Goal: Task Accomplishment & Management: Manage account settings

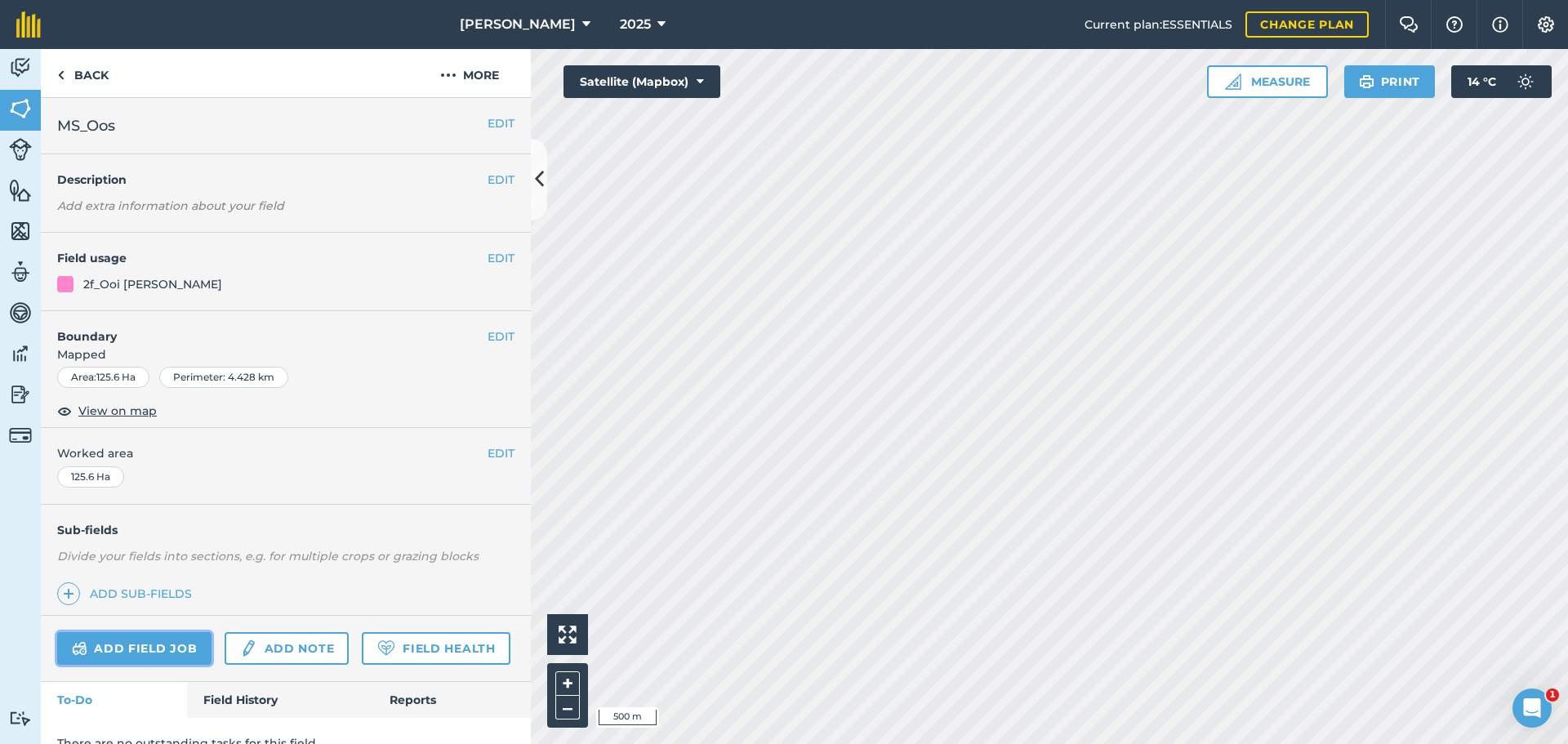
click at [147, 645] on link "Add field job" at bounding box center [134, 647] width 155 height 32
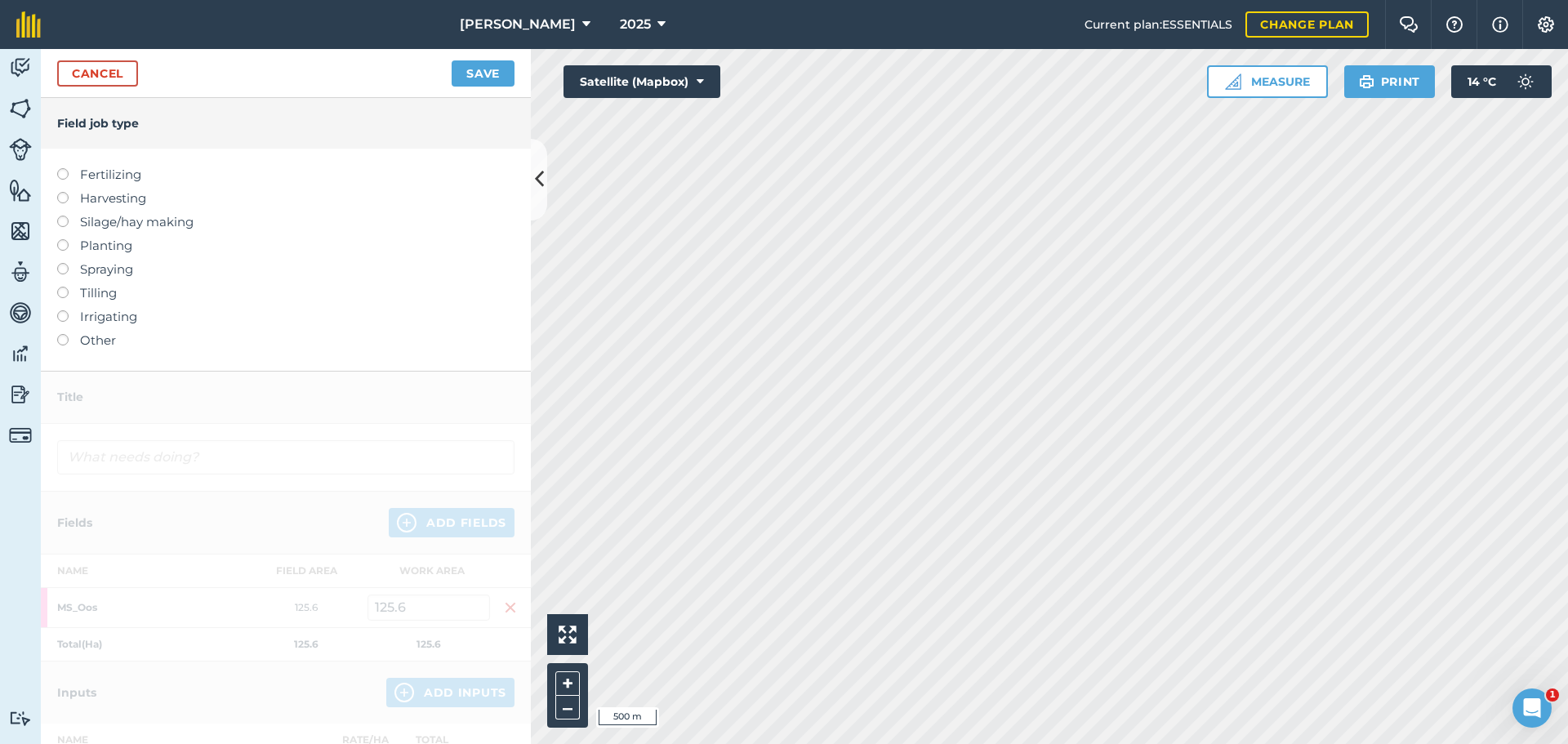
click at [59, 331] on div at bounding box center [68, 332] width 23 height 4
click at [64, 334] on label at bounding box center [68, 334] width 23 height 0
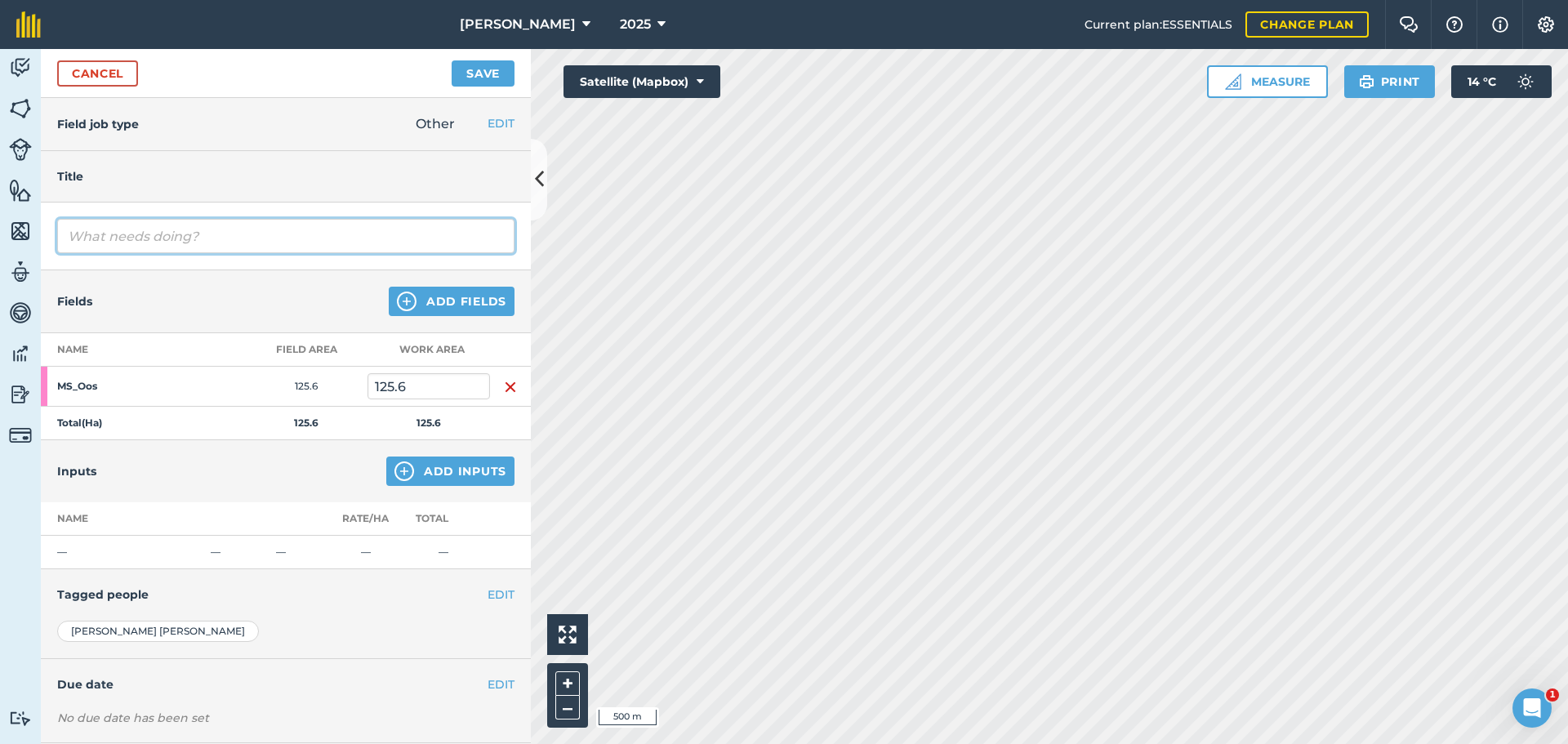
click at [162, 227] on input "text" at bounding box center [285, 236] width 458 height 34
click at [350, 246] on input "text" at bounding box center [285, 236] width 458 height 34
click at [216, 227] on input "text" at bounding box center [285, 236] width 458 height 34
click at [112, 238] on input "text" at bounding box center [285, 236] width 458 height 34
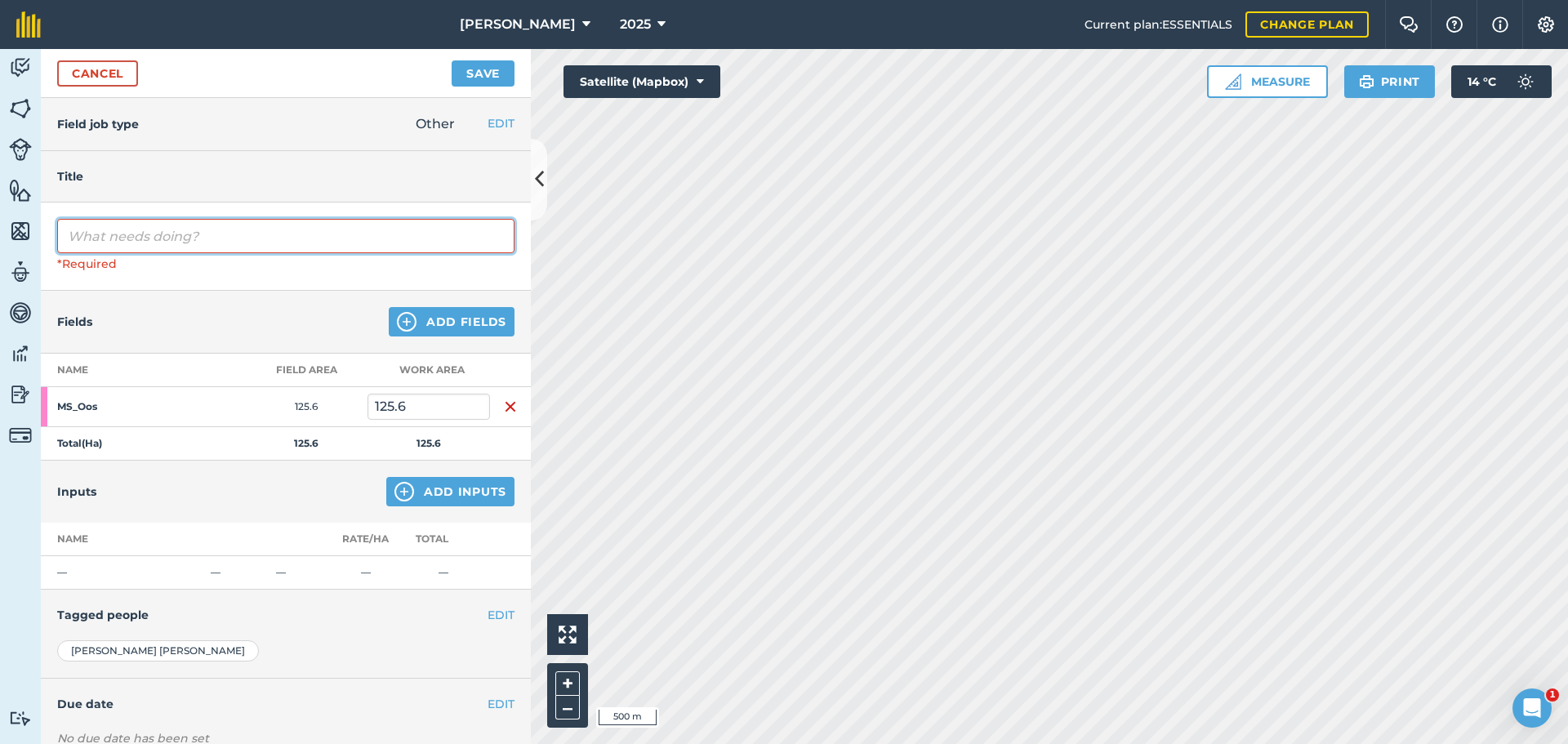
click at [133, 246] on input "text" at bounding box center [285, 236] width 458 height 34
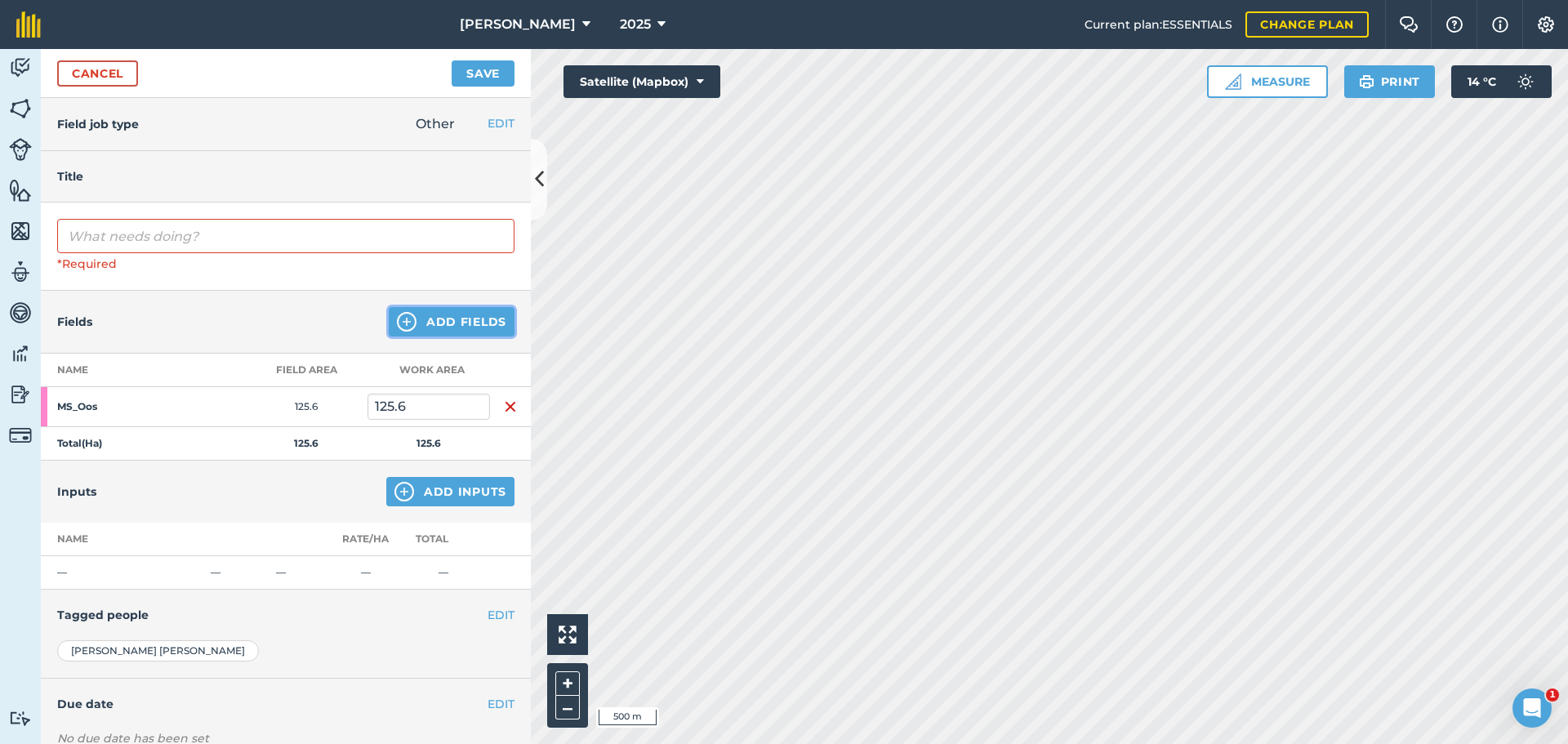
click at [439, 326] on button "Add Fields" at bounding box center [451, 321] width 126 height 29
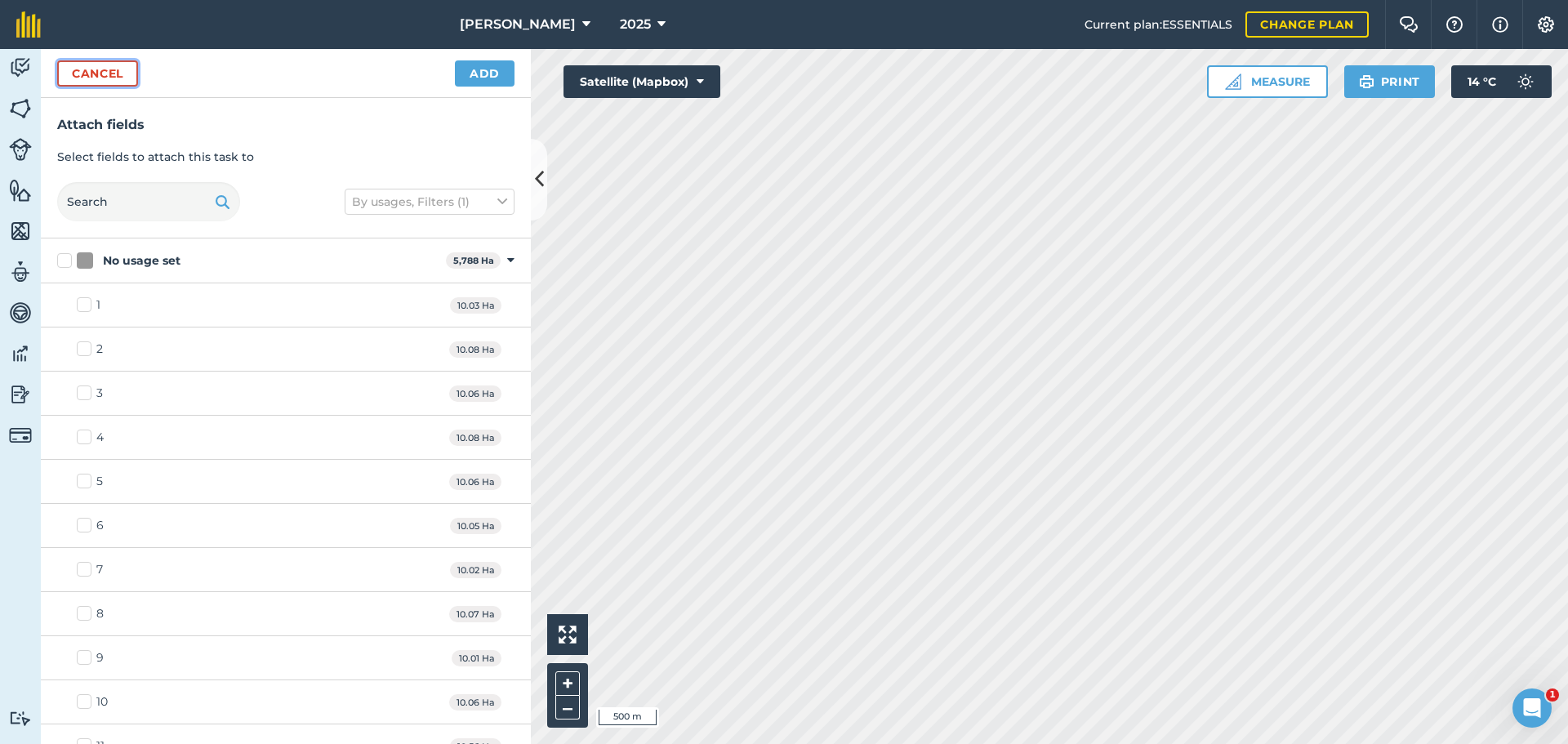
click at [105, 64] on button "Cancel" at bounding box center [98, 74] width 81 height 26
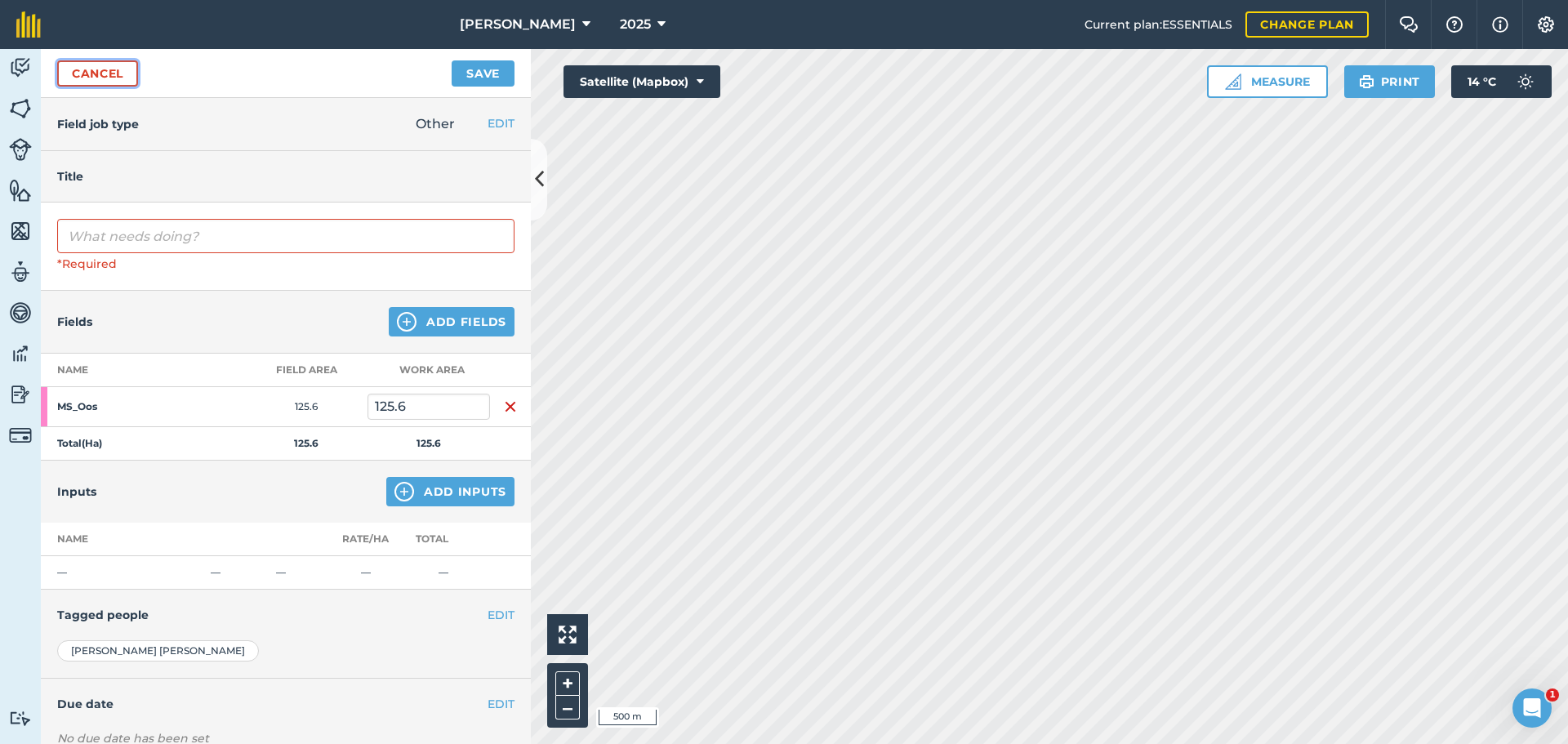
click at [94, 64] on link "Cancel" at bounding box center [98, 74] width 81 height 26
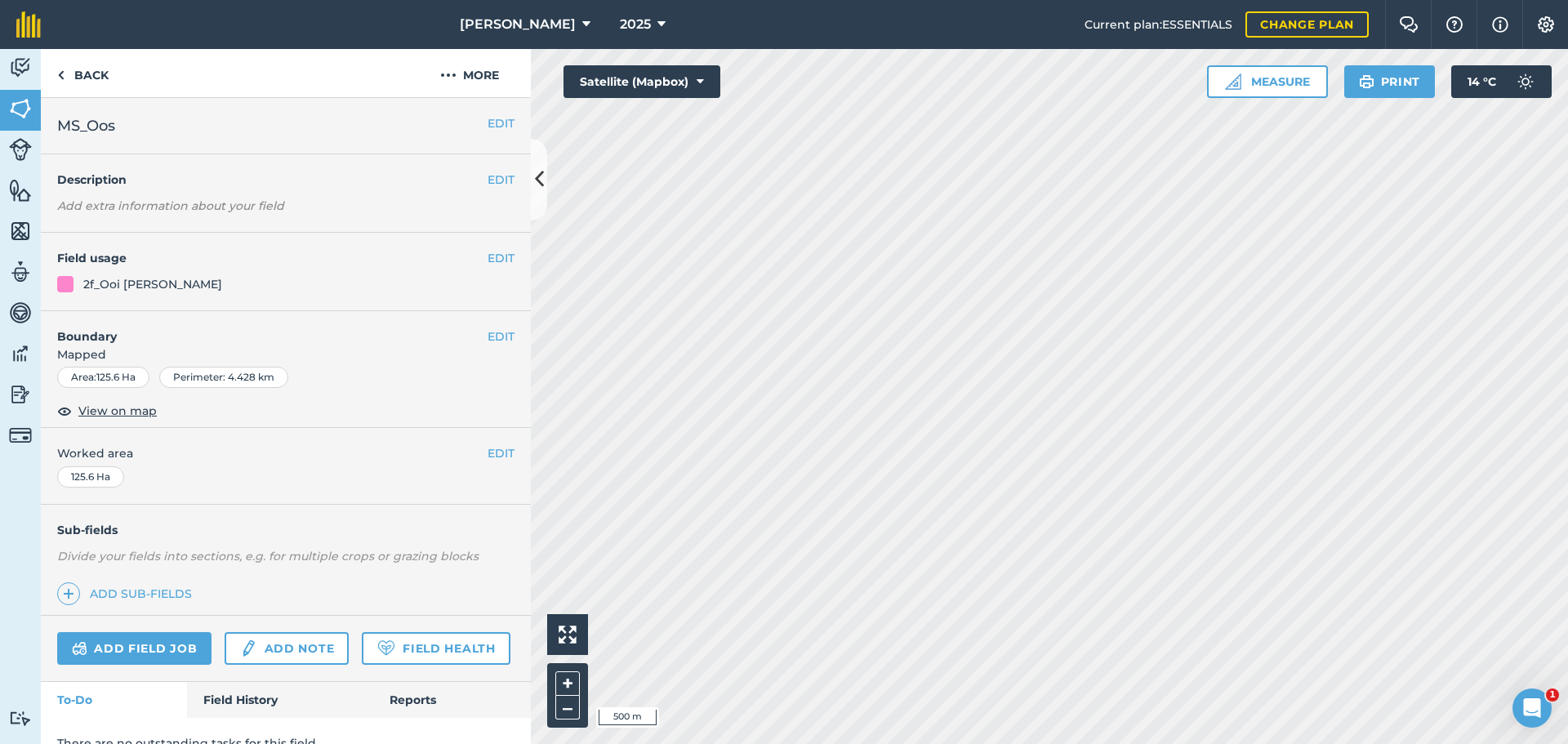
scroll to position [70, 0]
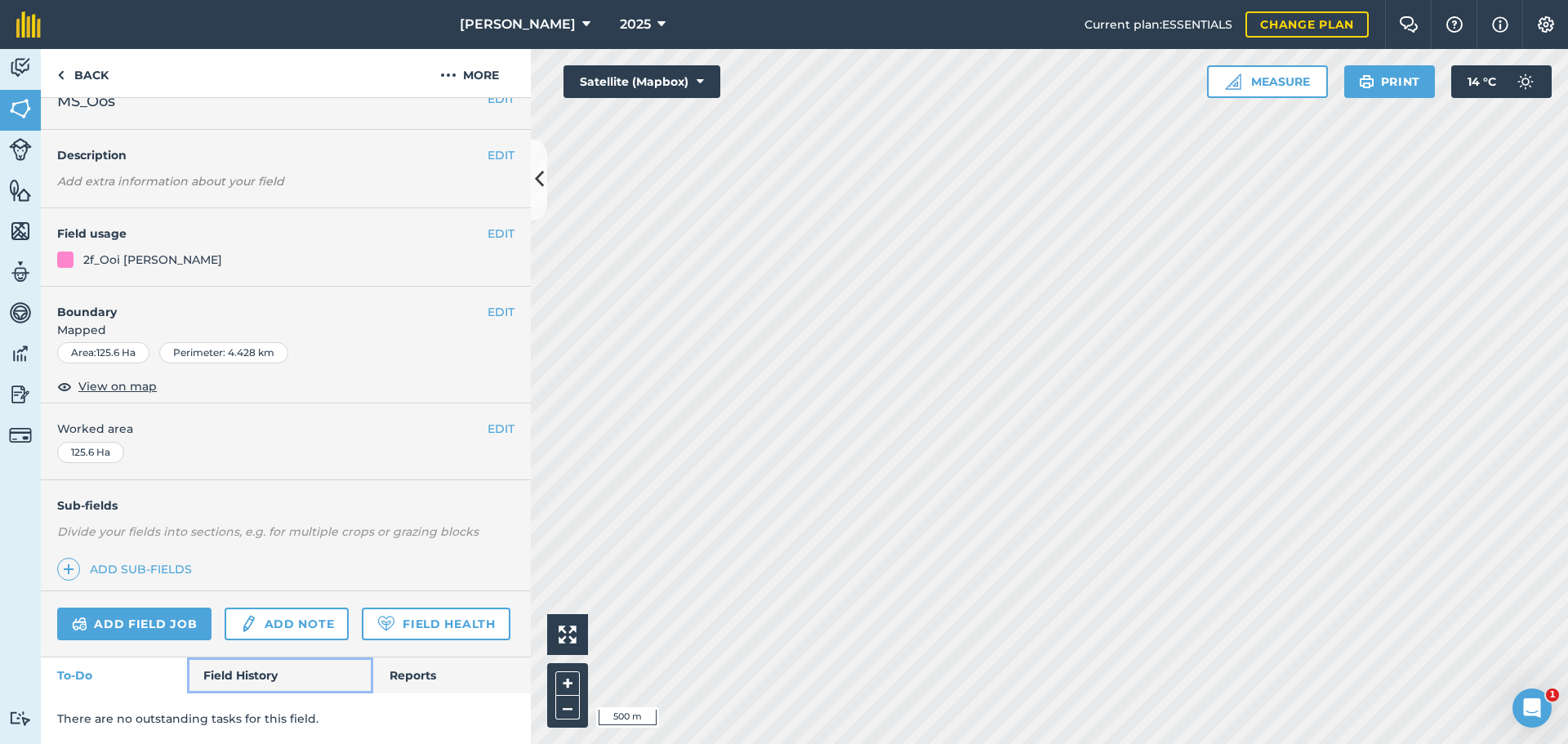
click at [230, 690] on link "Field History" at bounding box center [279, 675] width 185 height 36
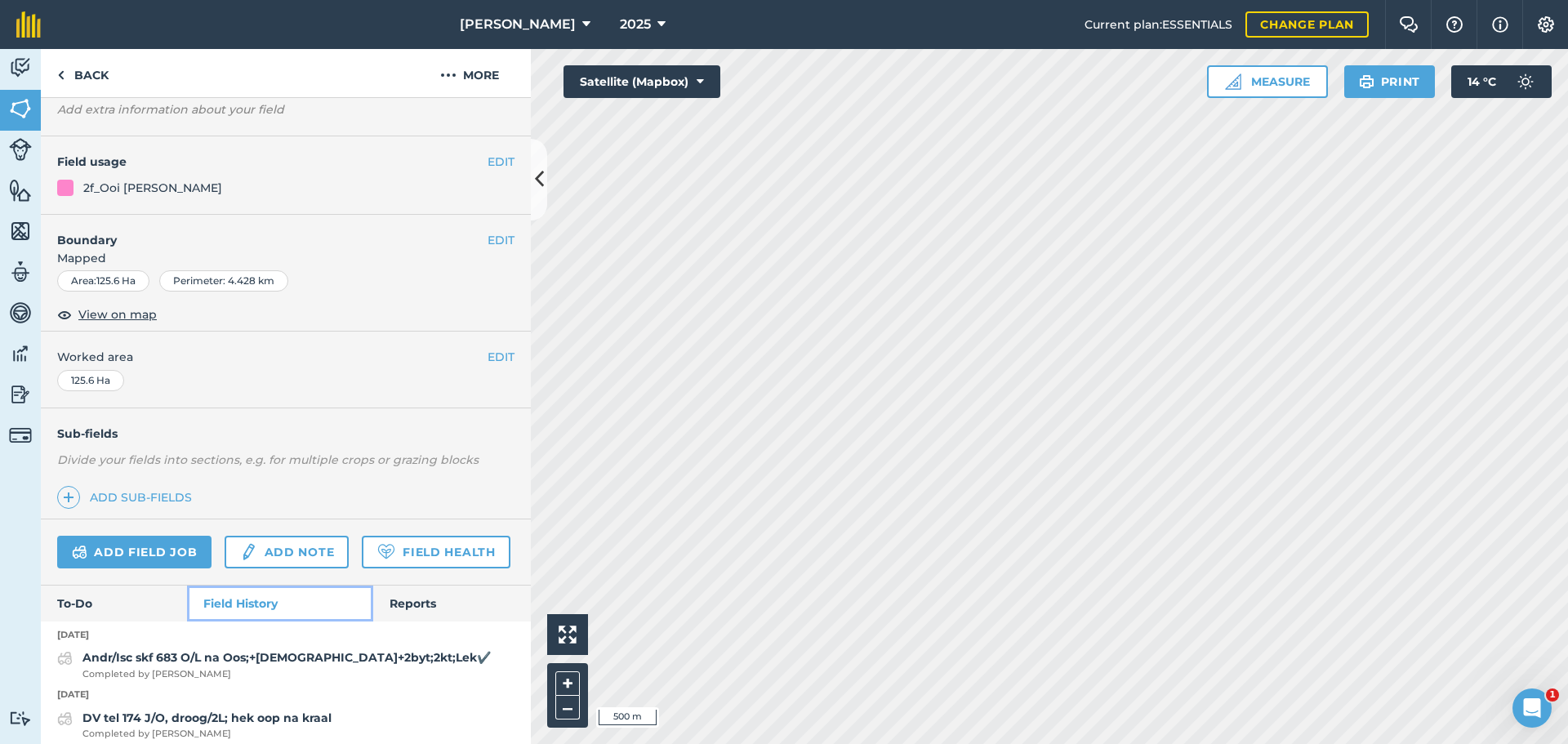
scroll to position [70, 0]
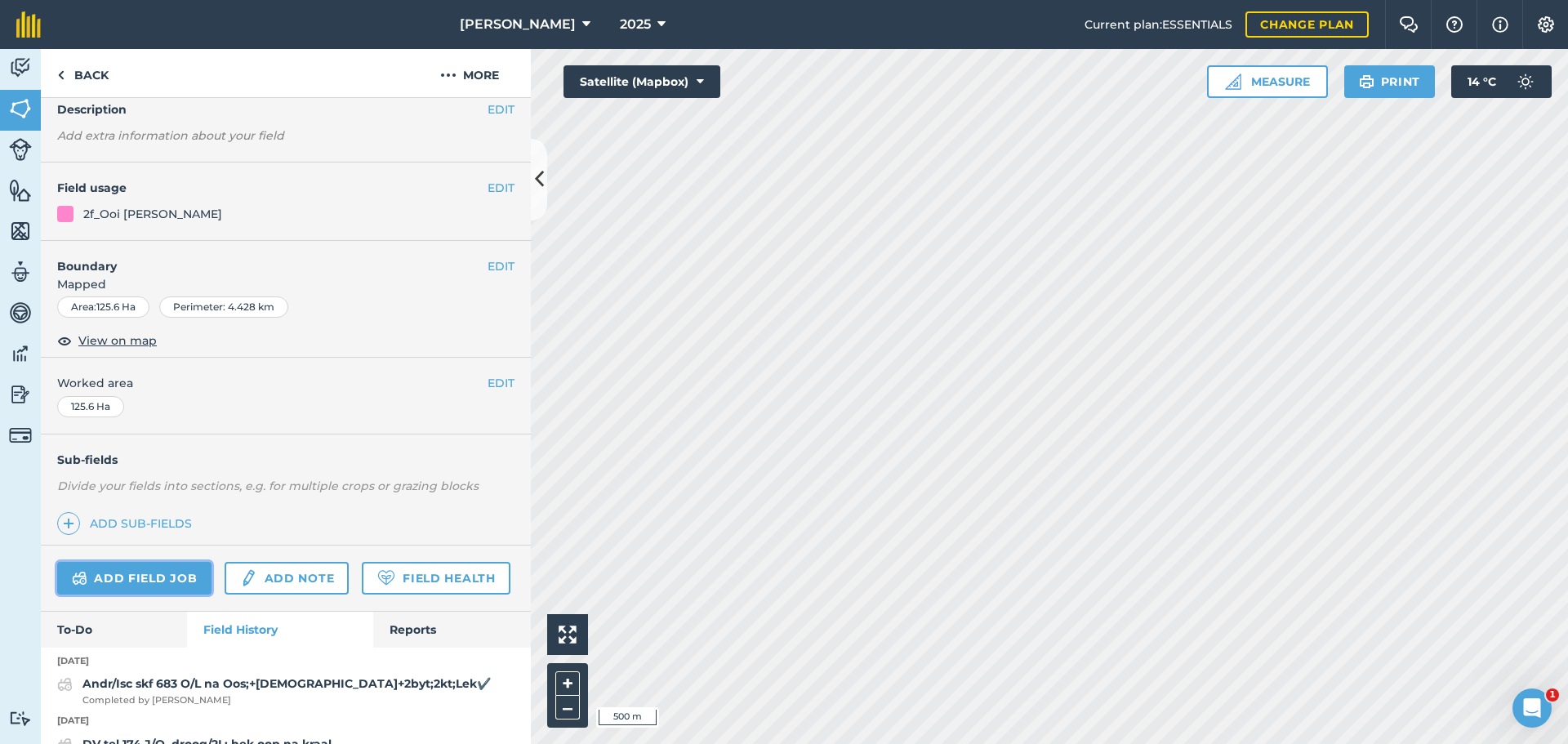
click at [136, 575] on link "Add field job" at bounding box center [134, 577] width 155 height 32
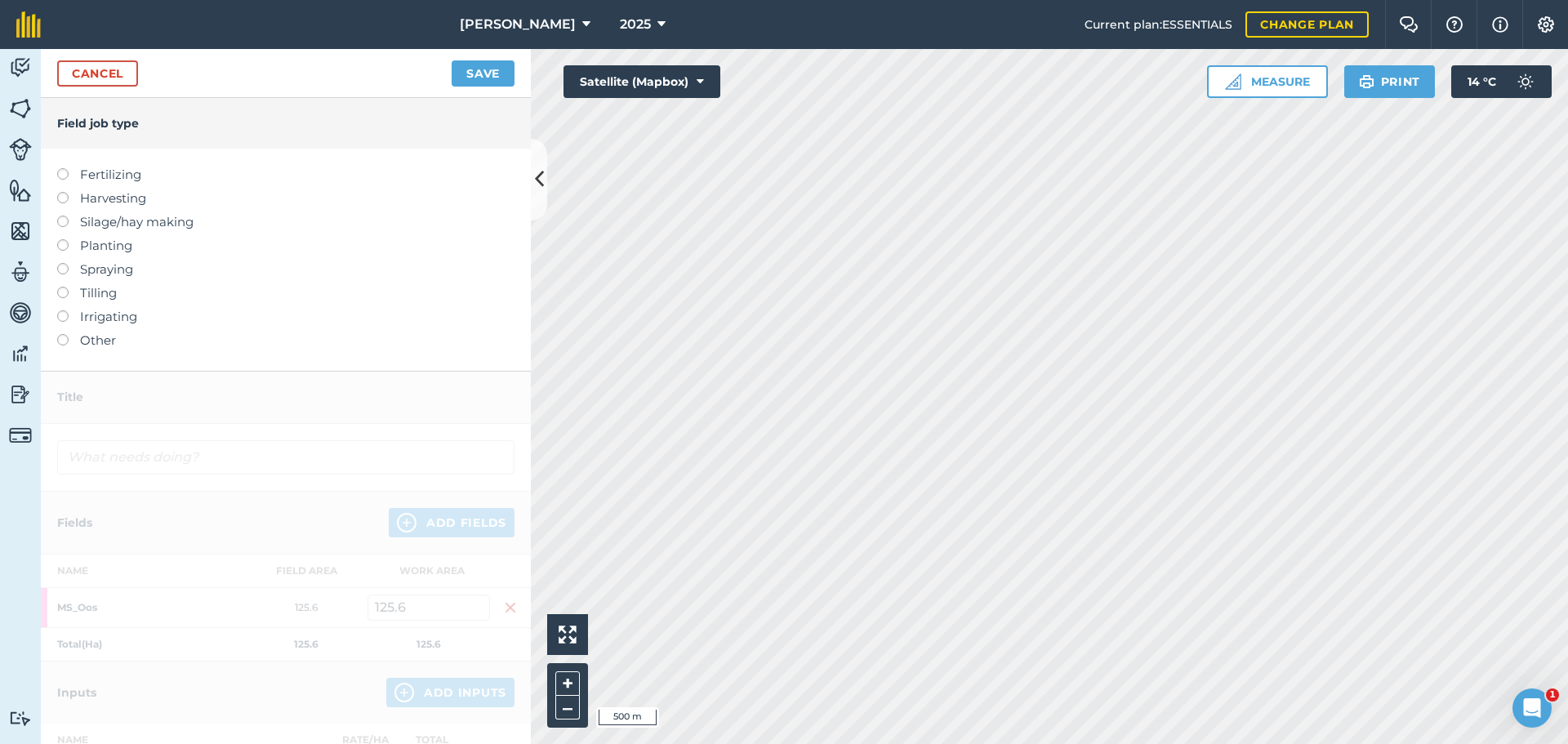
click at [68, 335] on label "Other" at bounding box center [285, 340] width 458 height 19
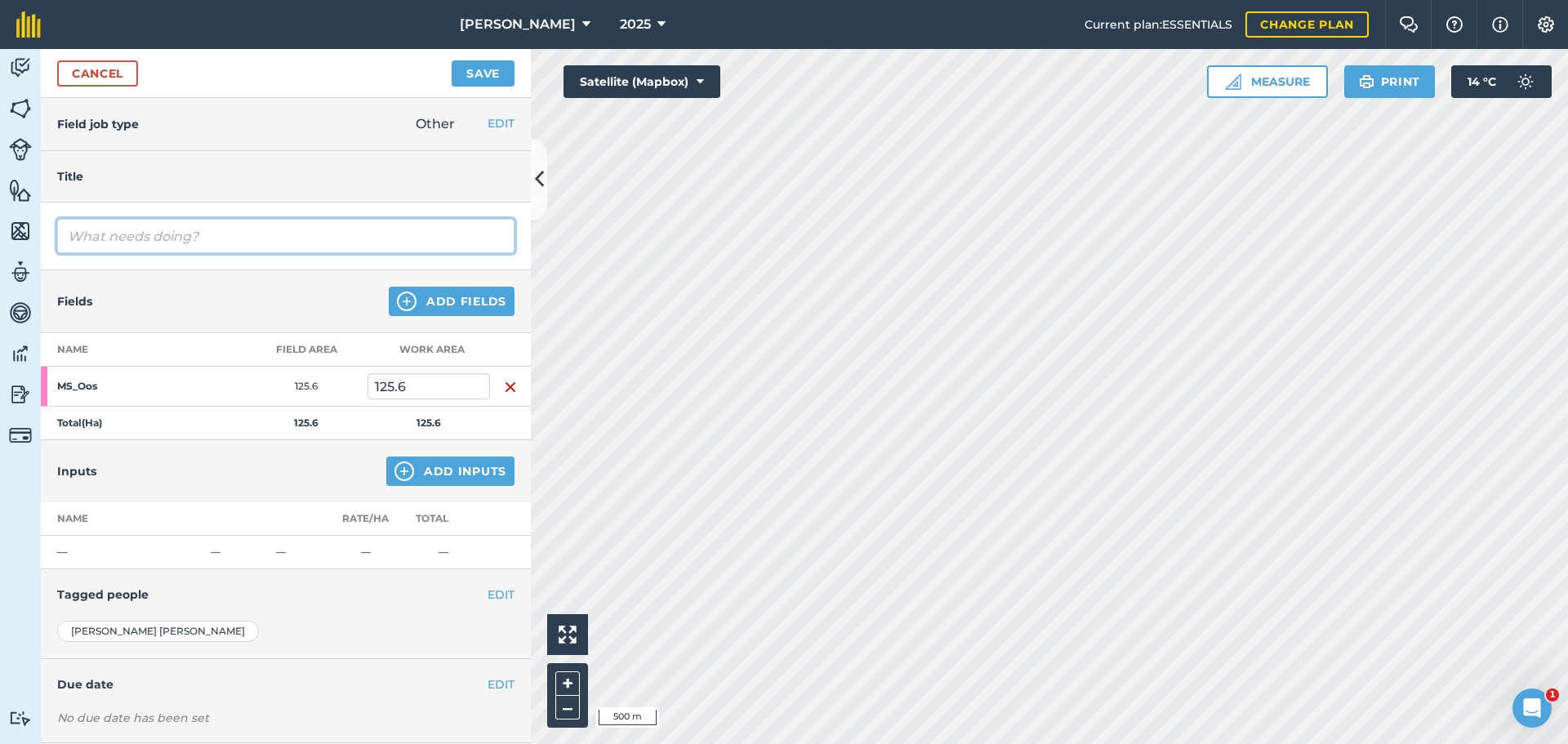
click at [120, 244] on input "text" at bounding box center [285, 236] width 458 height 34
type input "And, [PERSON_NAME] tel 681 ooilam. Kort 2"
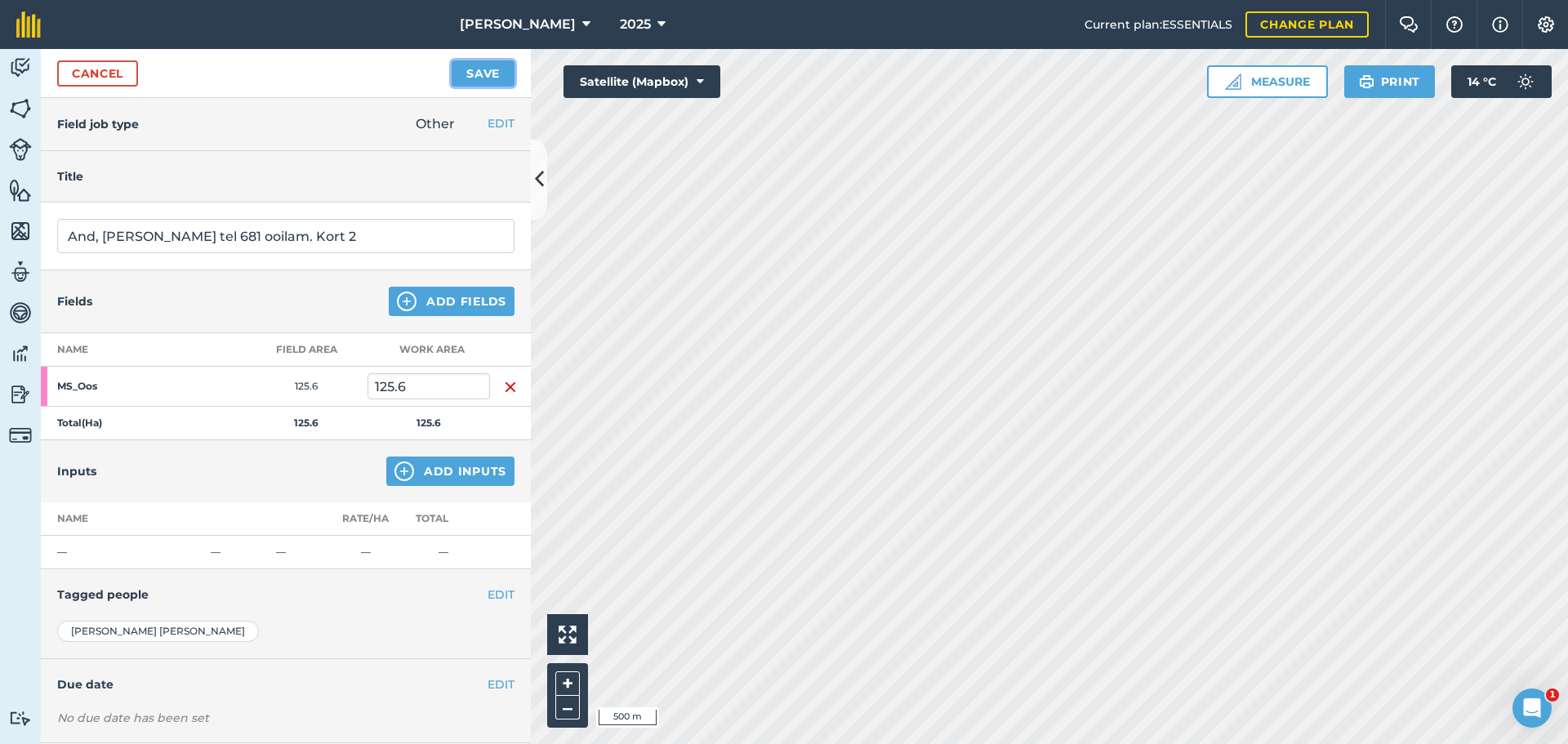
click at [484, 83] on button "Save" at bounding box center [482, 74] width 63 height 26
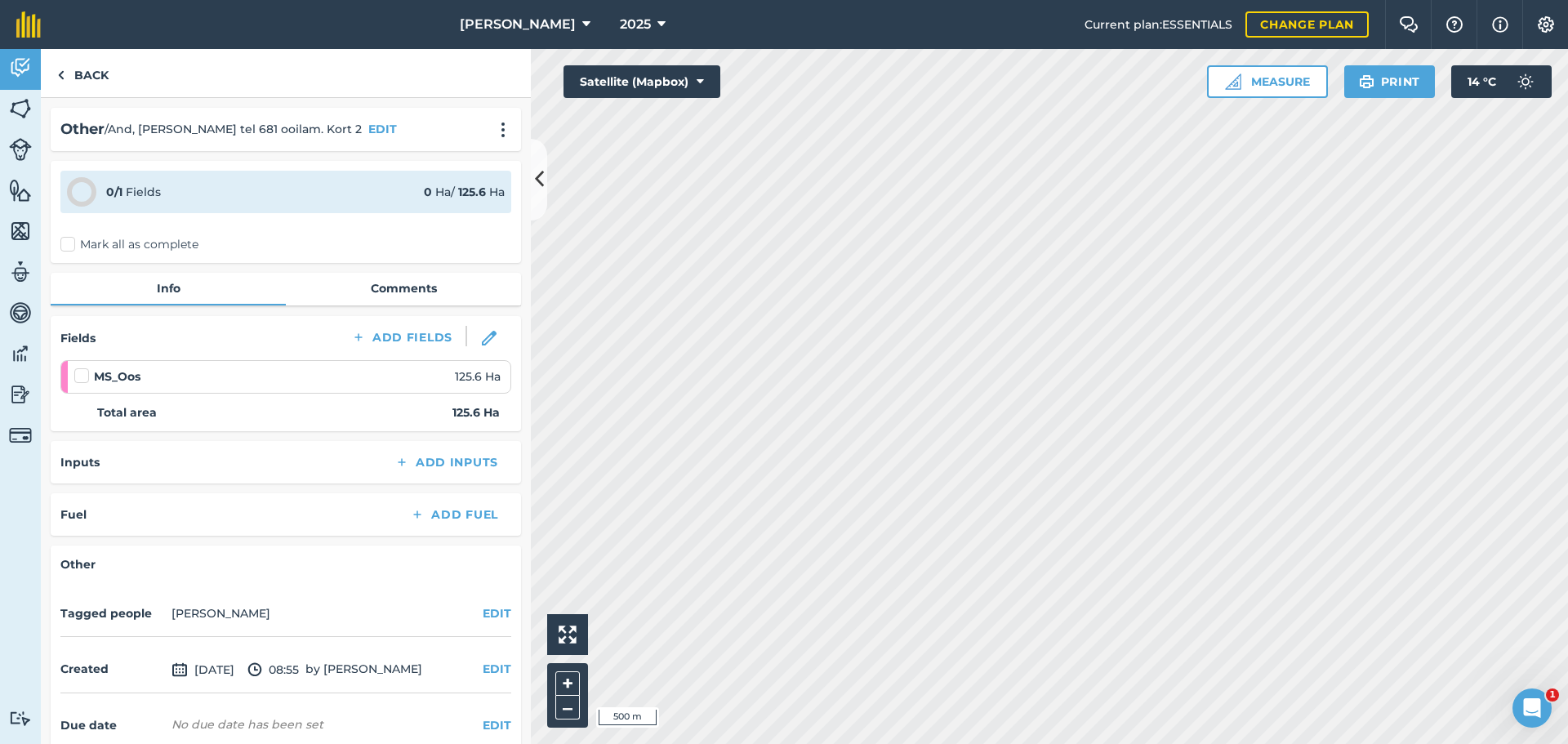
click at [62, 244] on label "Mark all as complete" at bounding box center [130, 244] width 138 height 17
click at [62, 244] on input "Mark all as complete" at bounding box center [66, 241] width 11 height 11
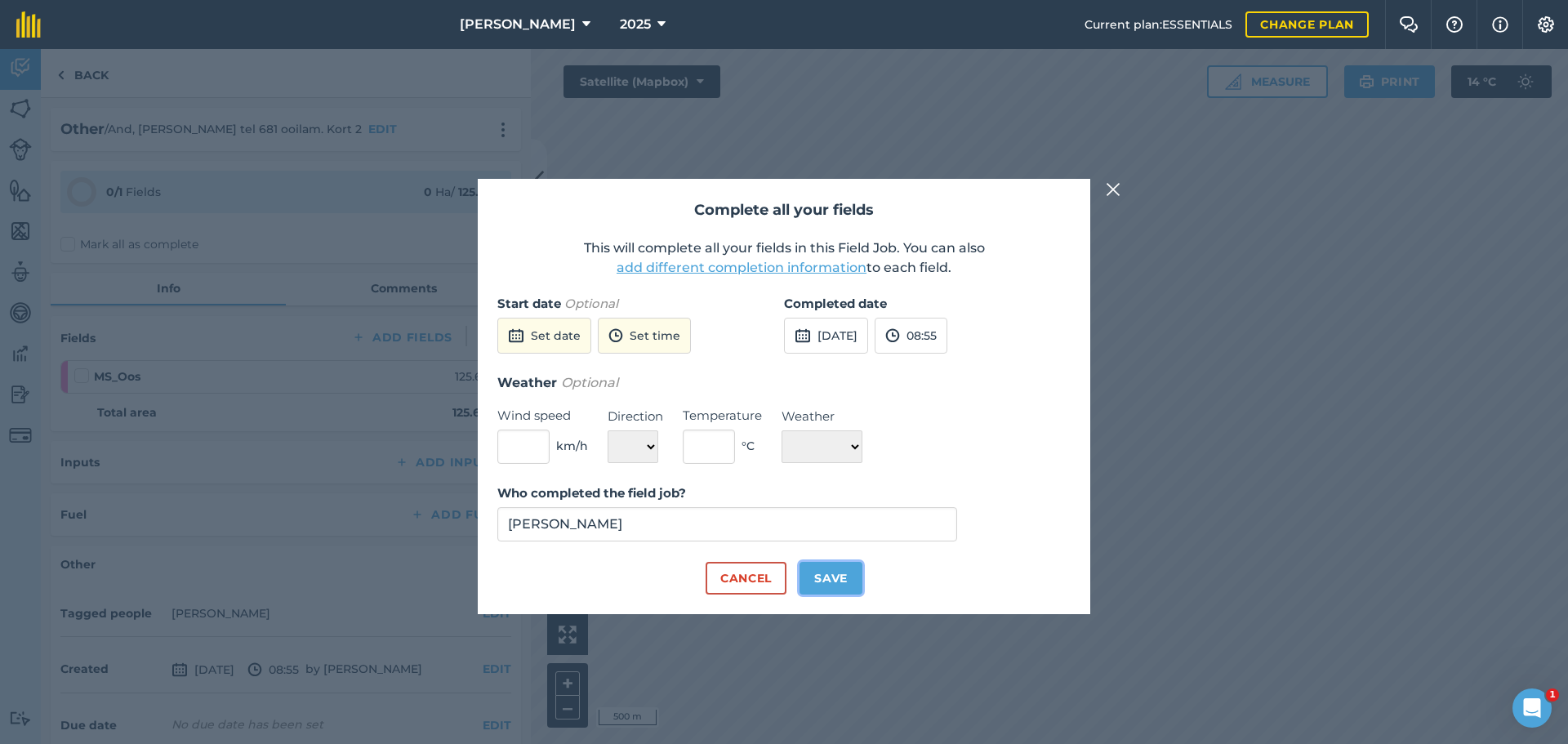
click at [831, 577] on button "Save" at bounding box center [830, 577] width 63 height 32
checkbox input "true"
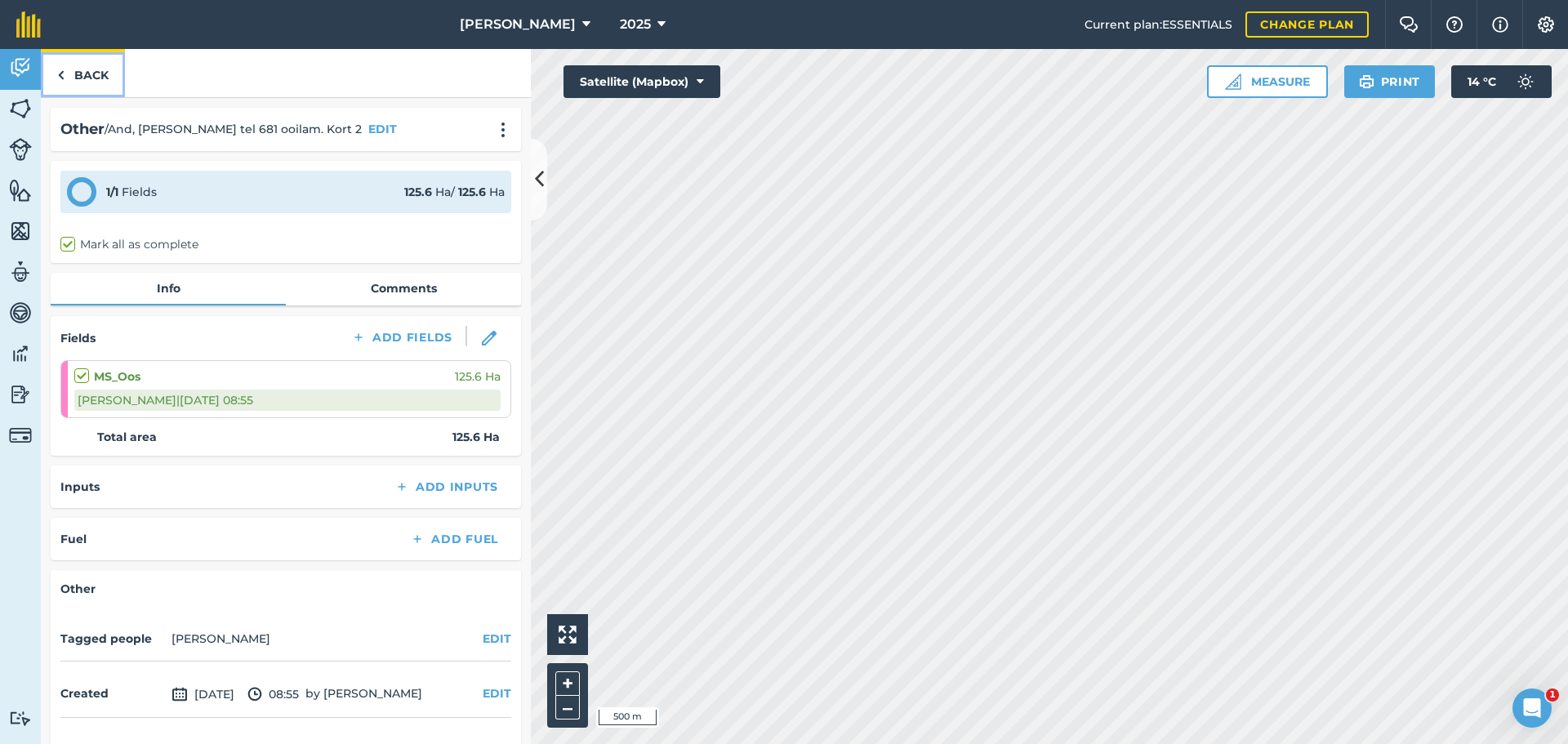
click at [64, 72] on link "Back" at bounding box center [82, 73] width 84 height 48
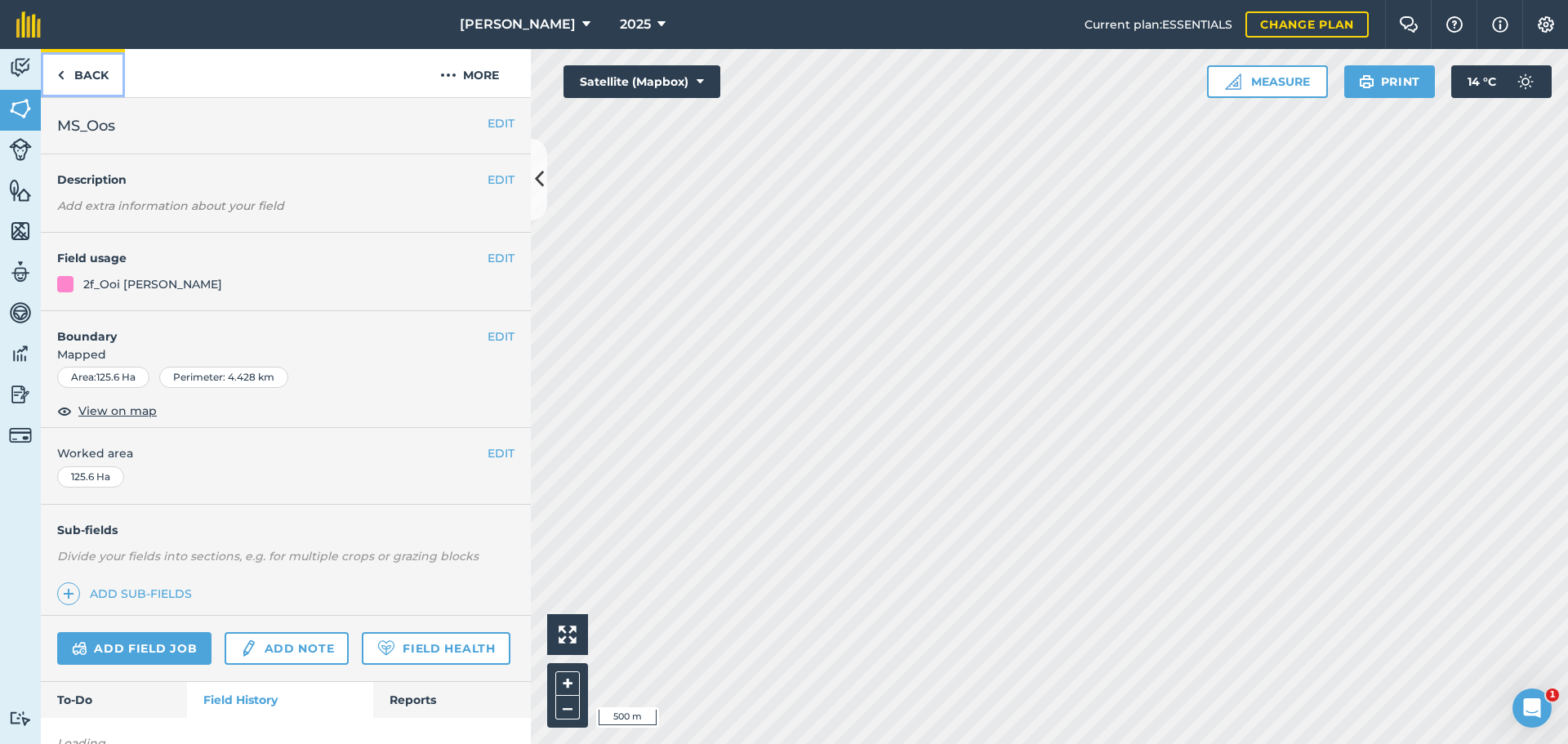
click at [63, 72] on img at bounding box center [61, 75] width 7 height 19
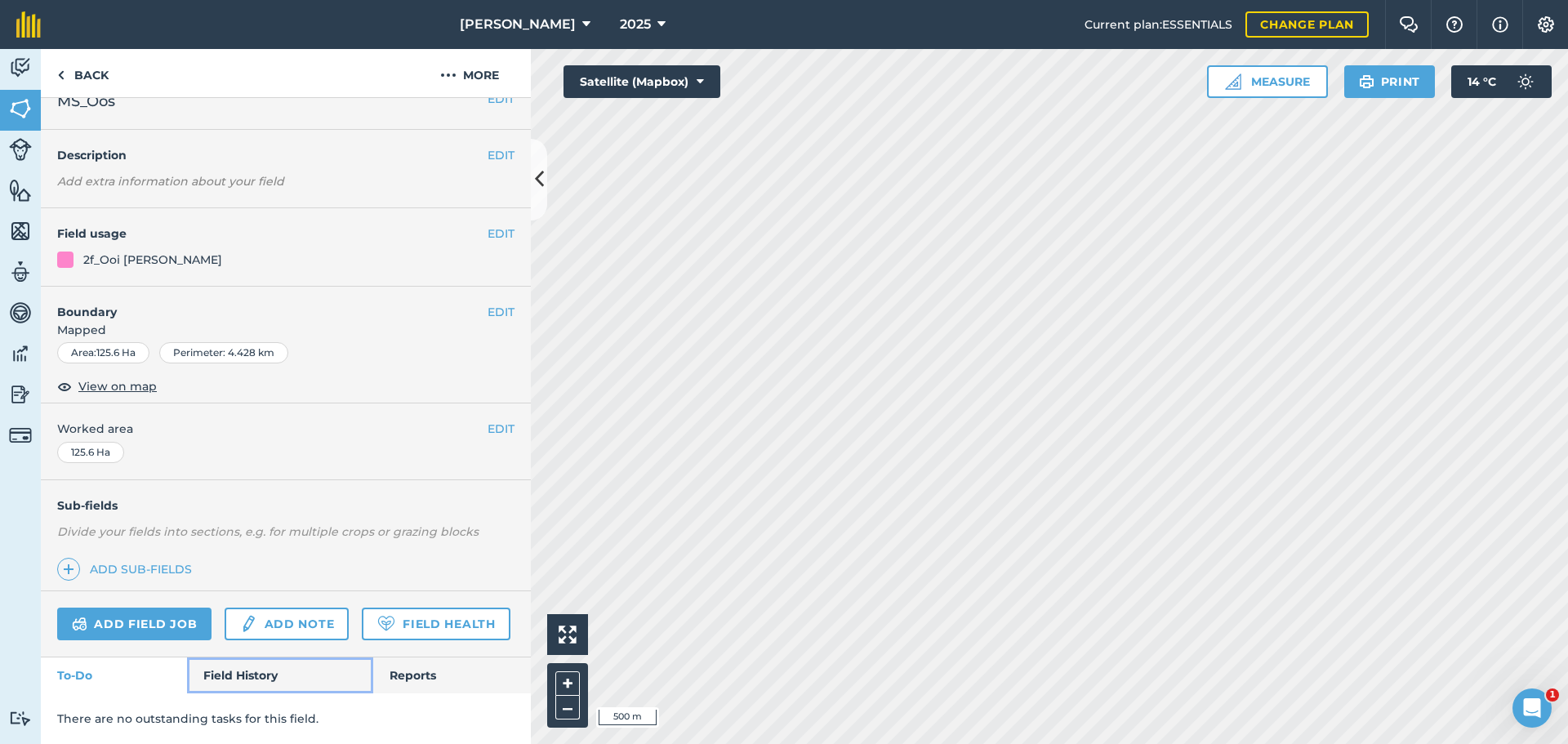
click at [223, 683] on link "Field History" at bounding box center [279, 675] width 185 height 36
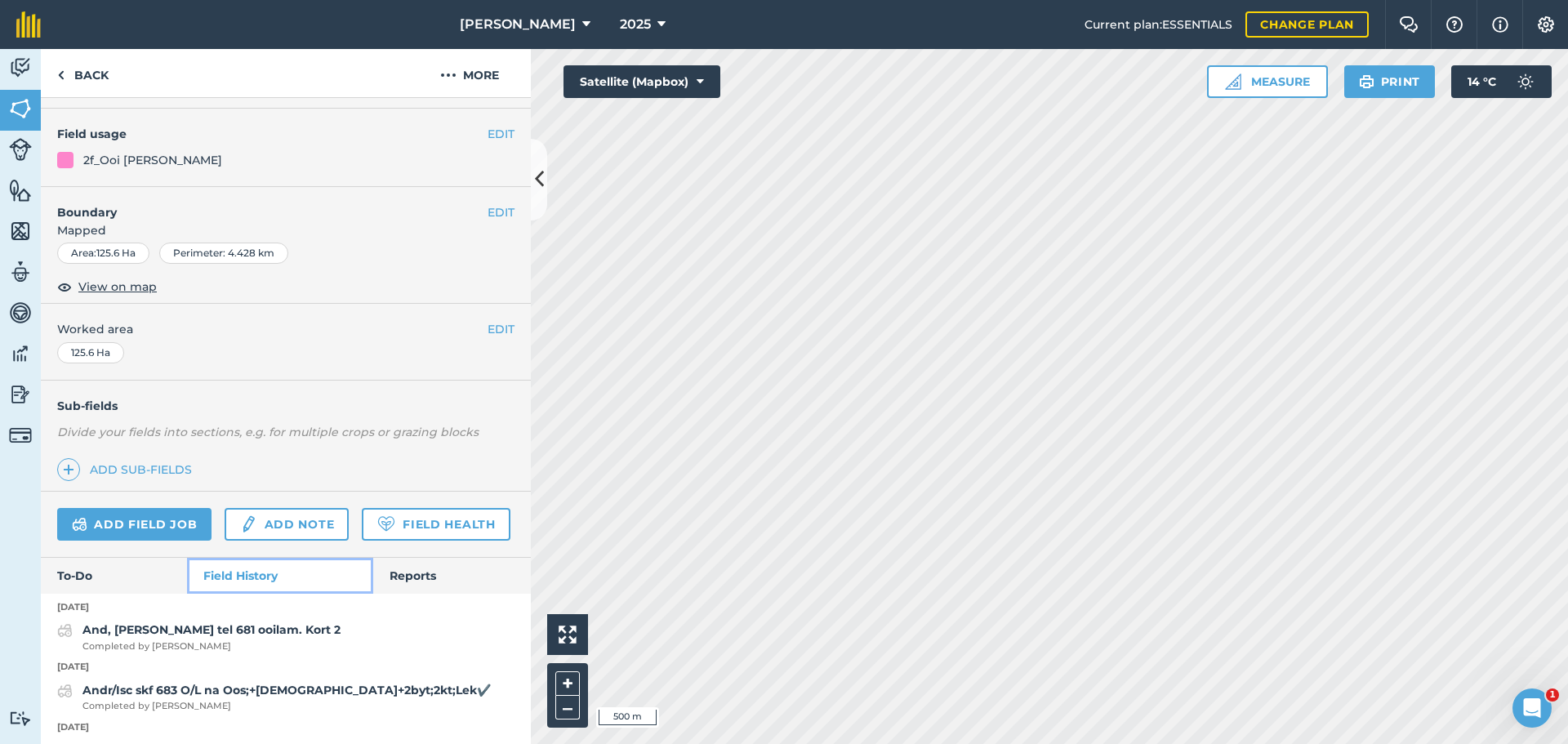
scroll to position [152, 0]
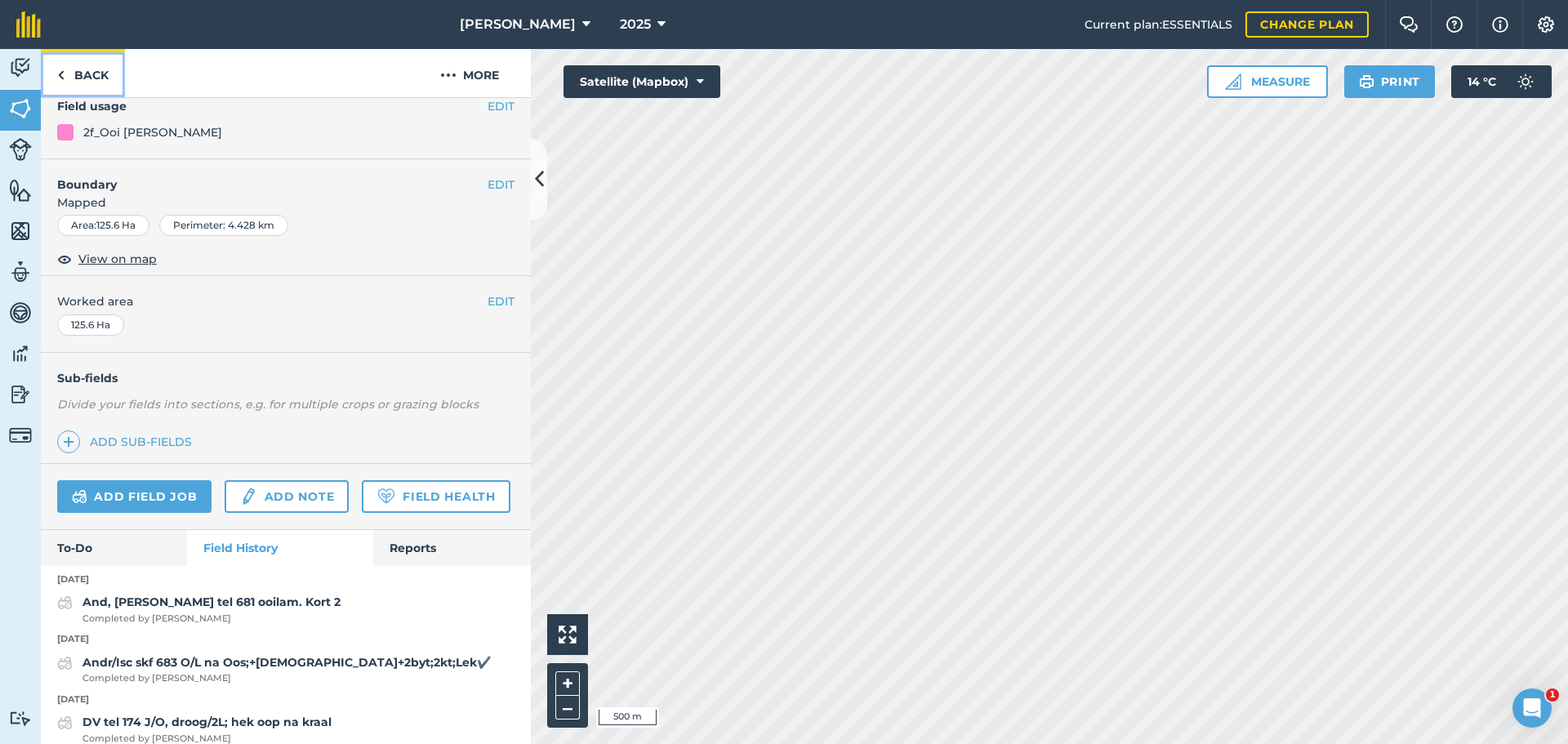
click at [75, 87] on link "Back" at bounding box center [82, 73] width 84 height 48
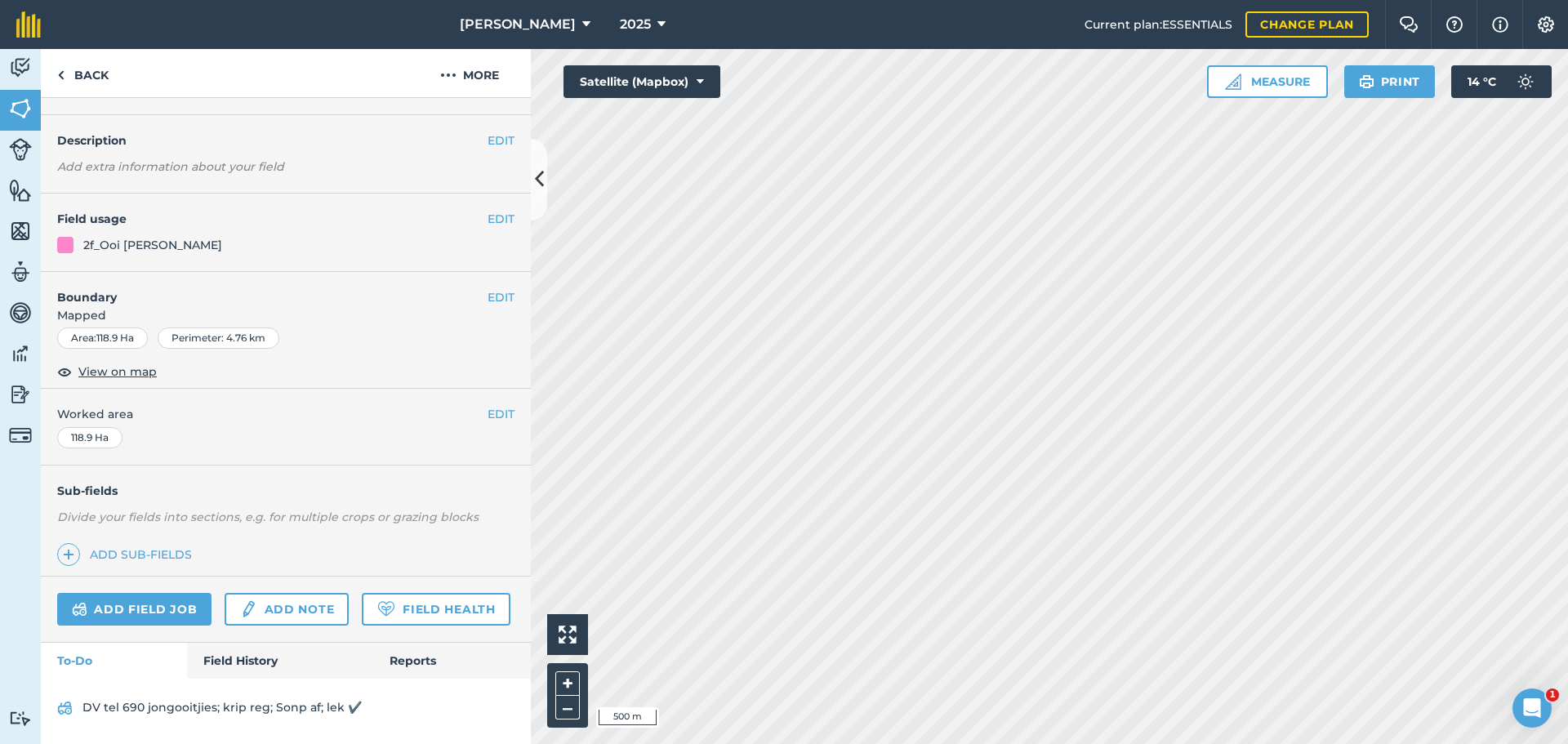
scroll to position [82, 0]
click at [226, 657] on link "Field History" at bounding box center [279, 660] width 185 height 36
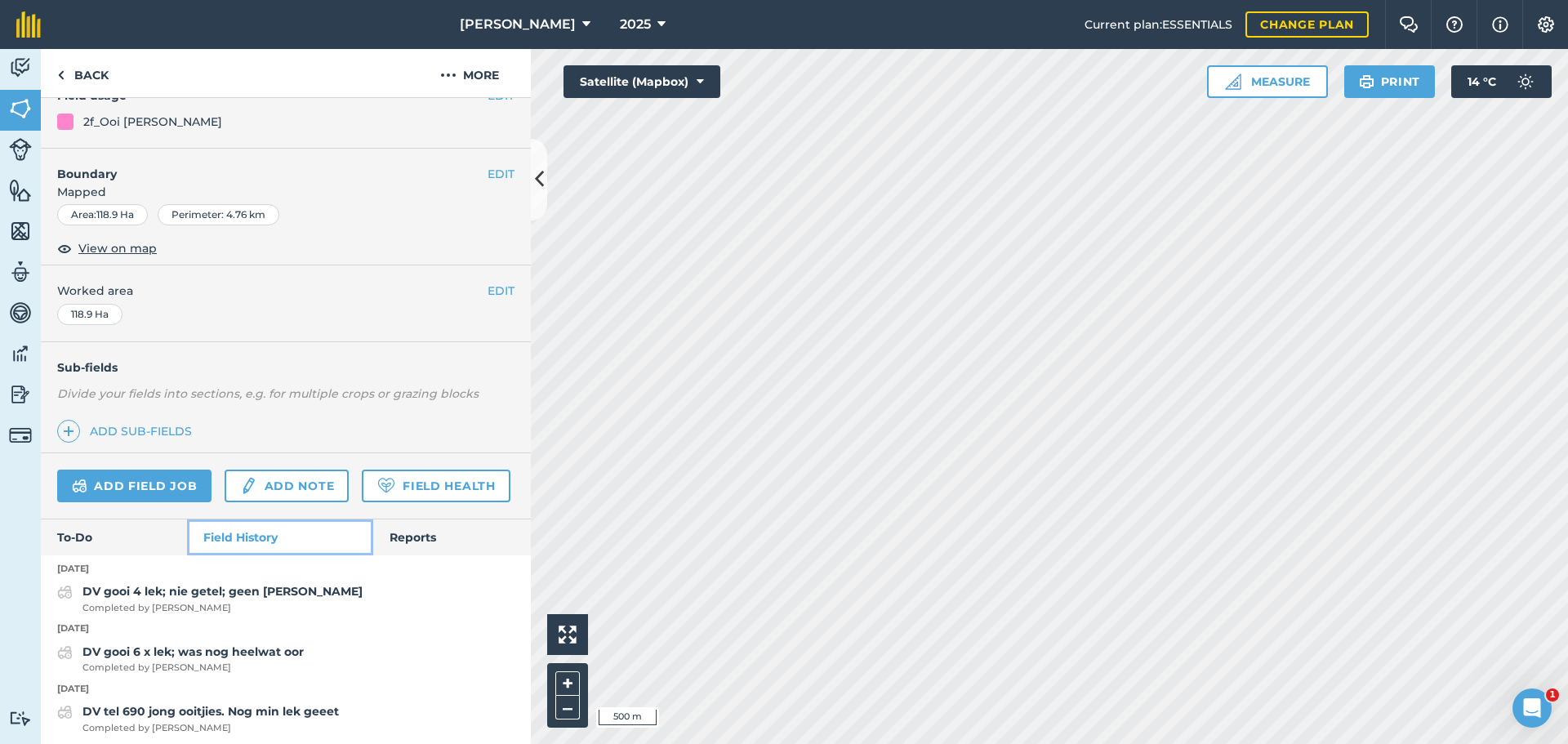
scroll to position [163, 0]
click at [77, 83] on link "Back" at bounding box center [82, 73] width 84 height 48
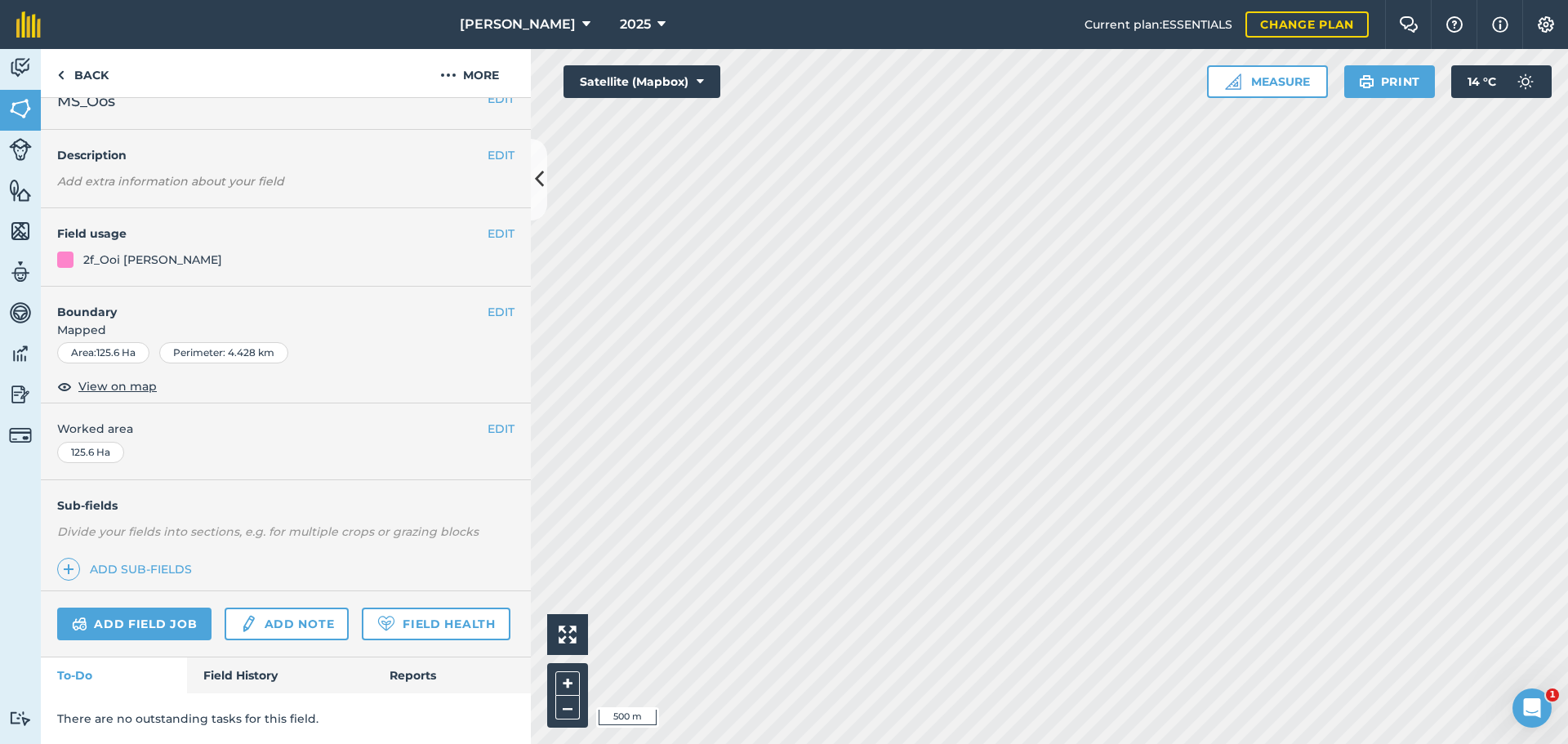
scroll to position [70, 0]
click at [253, 675] on link "Field History" at bounding box center [279, 675] width 185 height 36
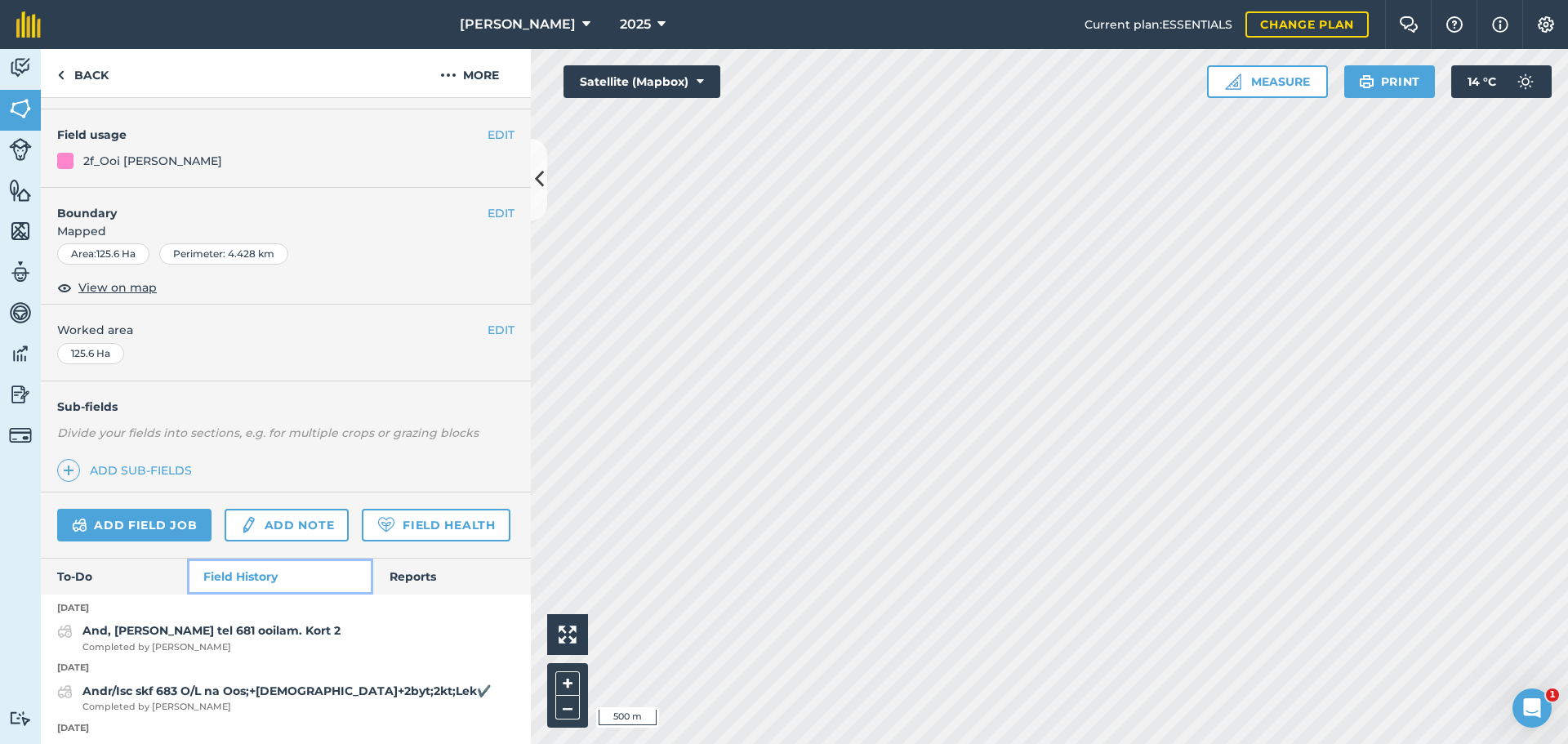
scroll to position [152, 0]
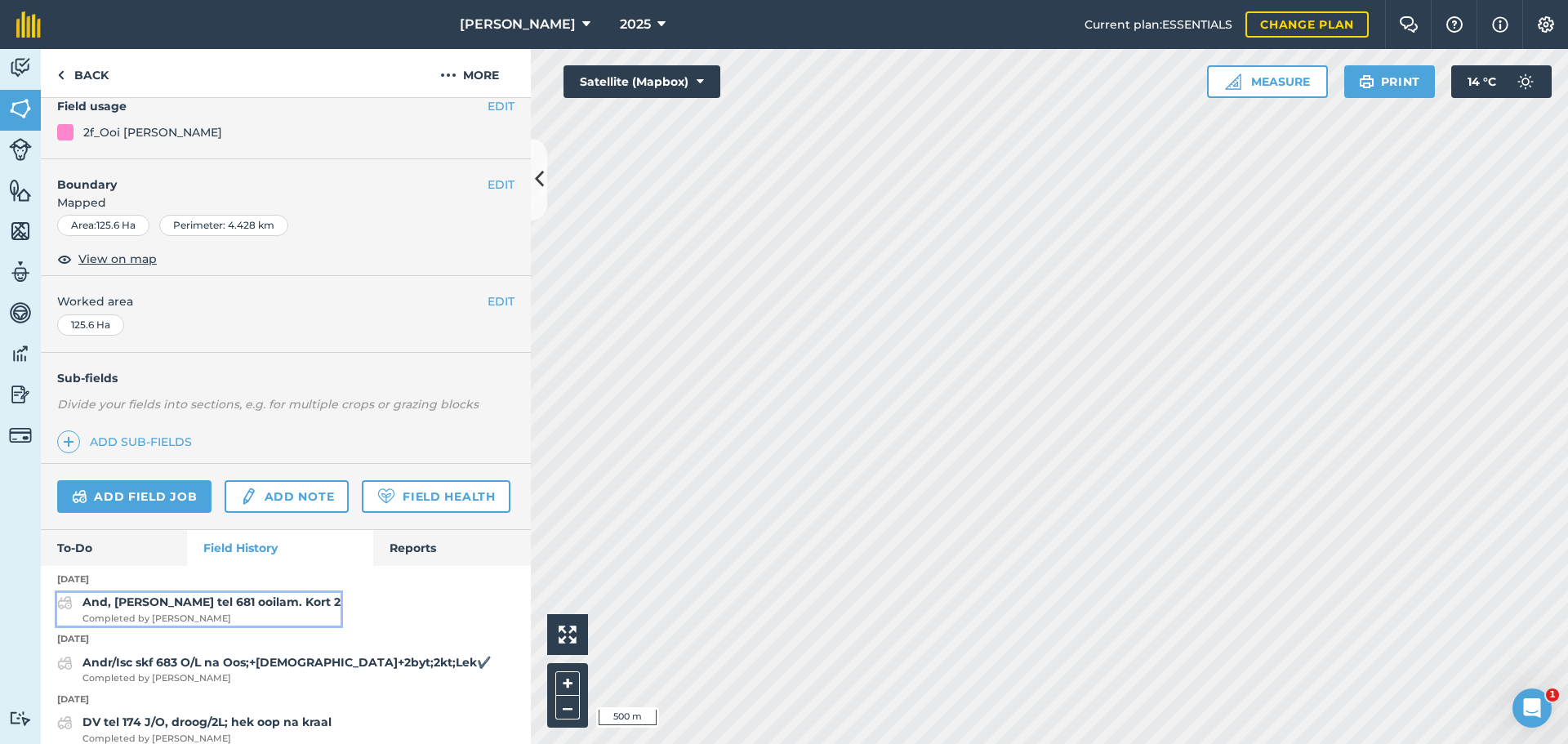
click at [168, 626] on span "Completed by [PERSON_NAME]" at bounding box center [212, 619] width 258 height 15
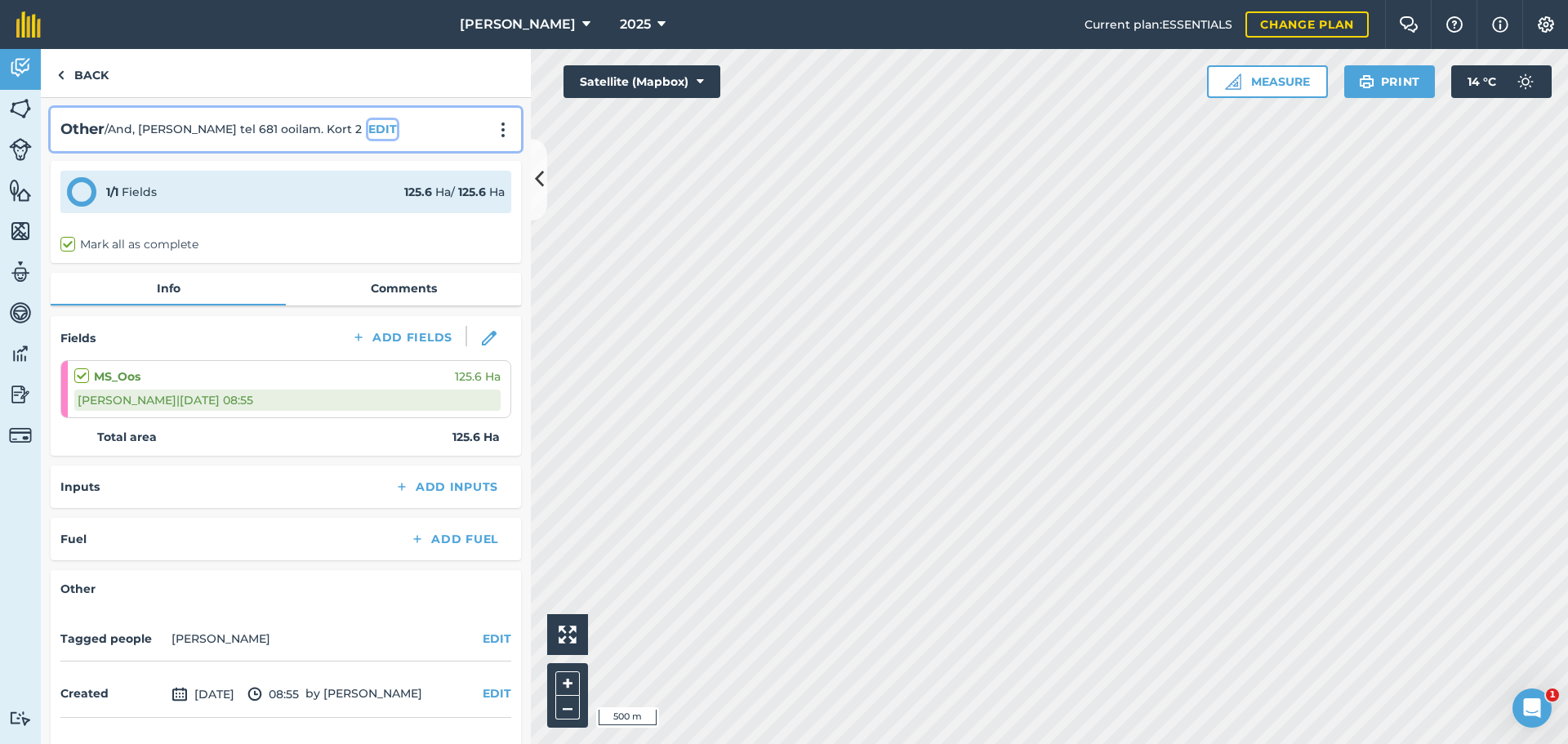
click at [368, 130] on button "EDIT" at bounding box center [382, 129] width 29 height 18
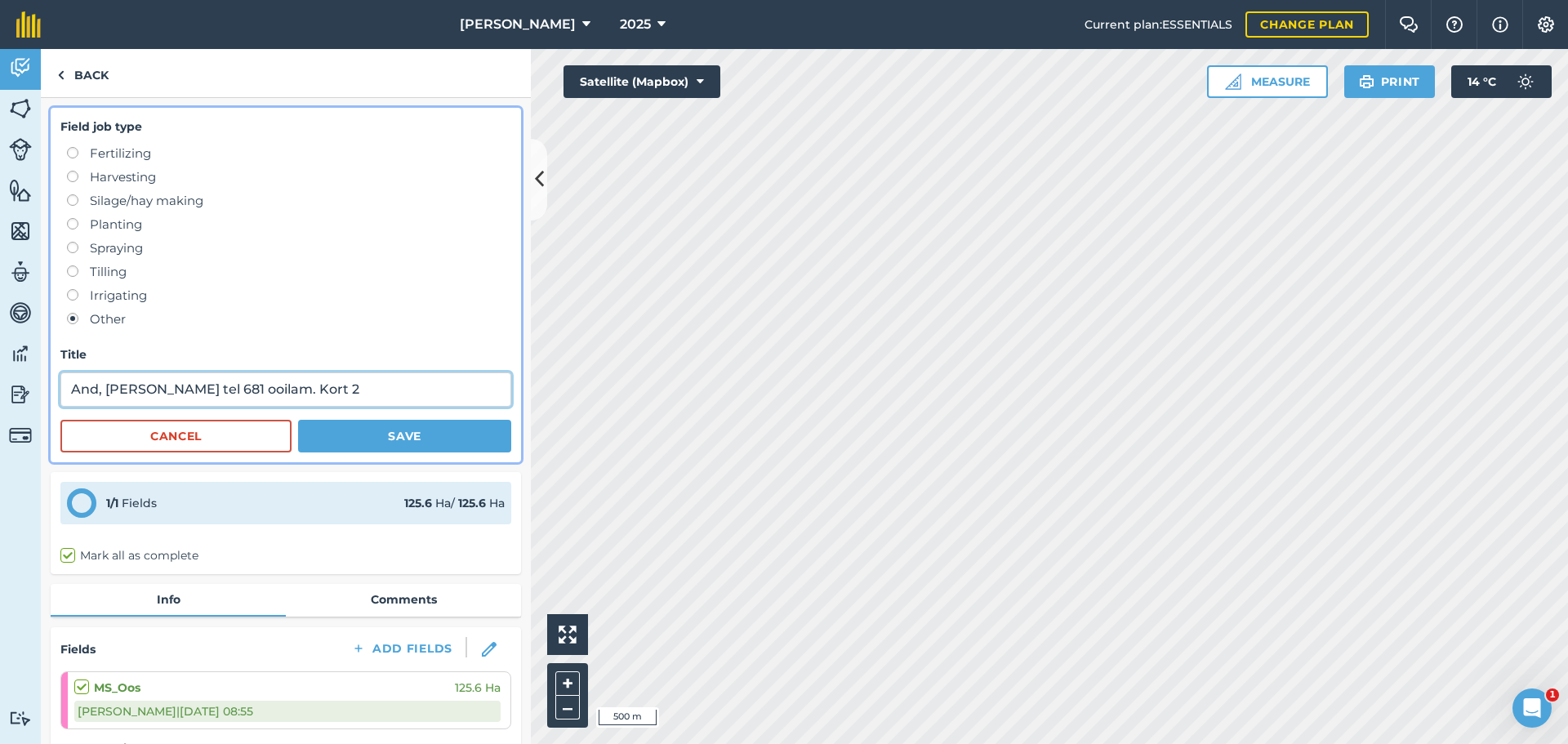
click at [324, 388] on input "And, [PERSON_NAME] tel 681 ooilam. Kort 2" at bounding box center [285, 389] width 450 height 34
type input "And, [PERSON_NAME] tel 681 ooilam. Kort 2. Lek nog genoeg. Gooi niks."
click at [393, 427] on button "Save" at bounding box center [404, 436] width 213 height 32
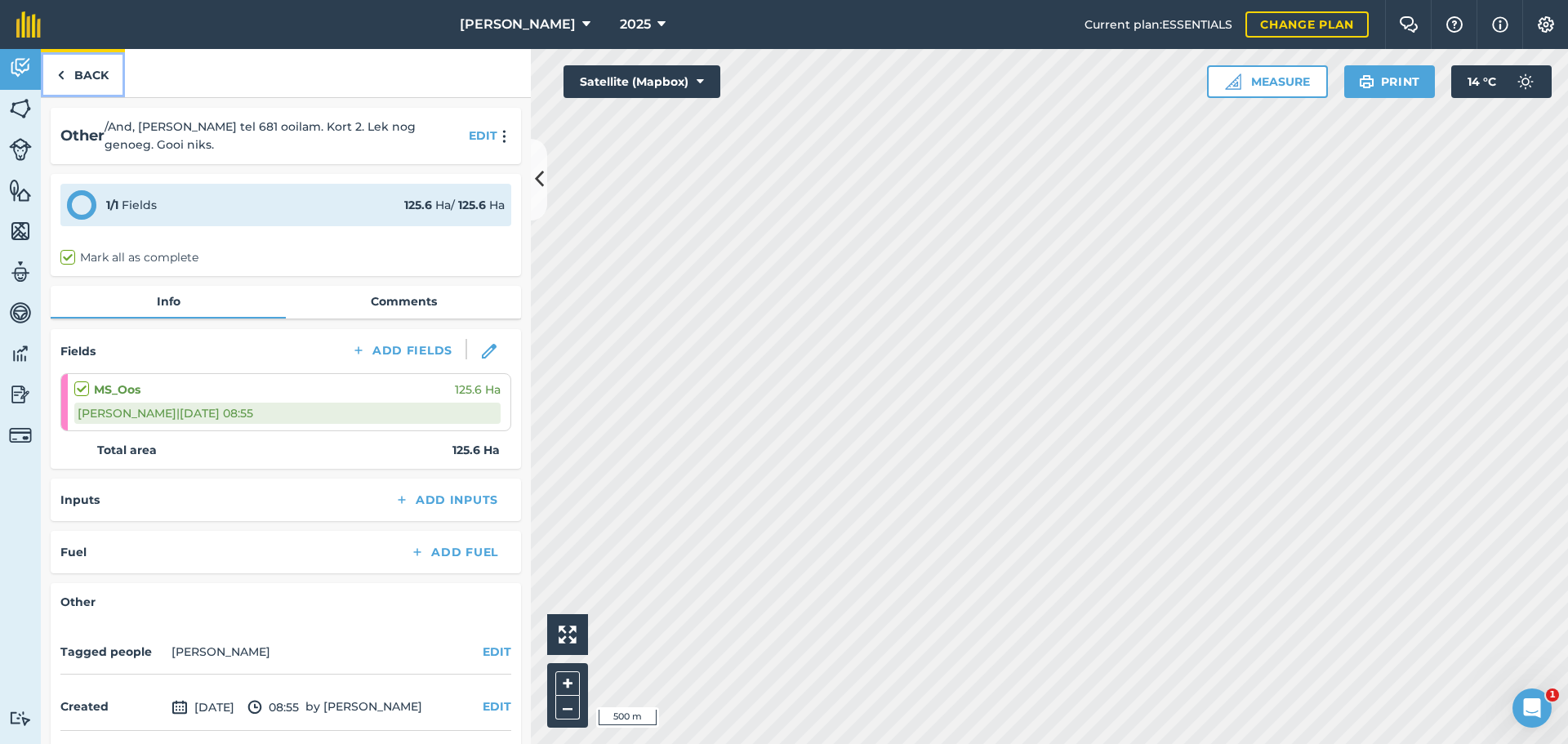
click at [68, 62] on link "Back" at bounding box center [82, 73] width 84 height 48
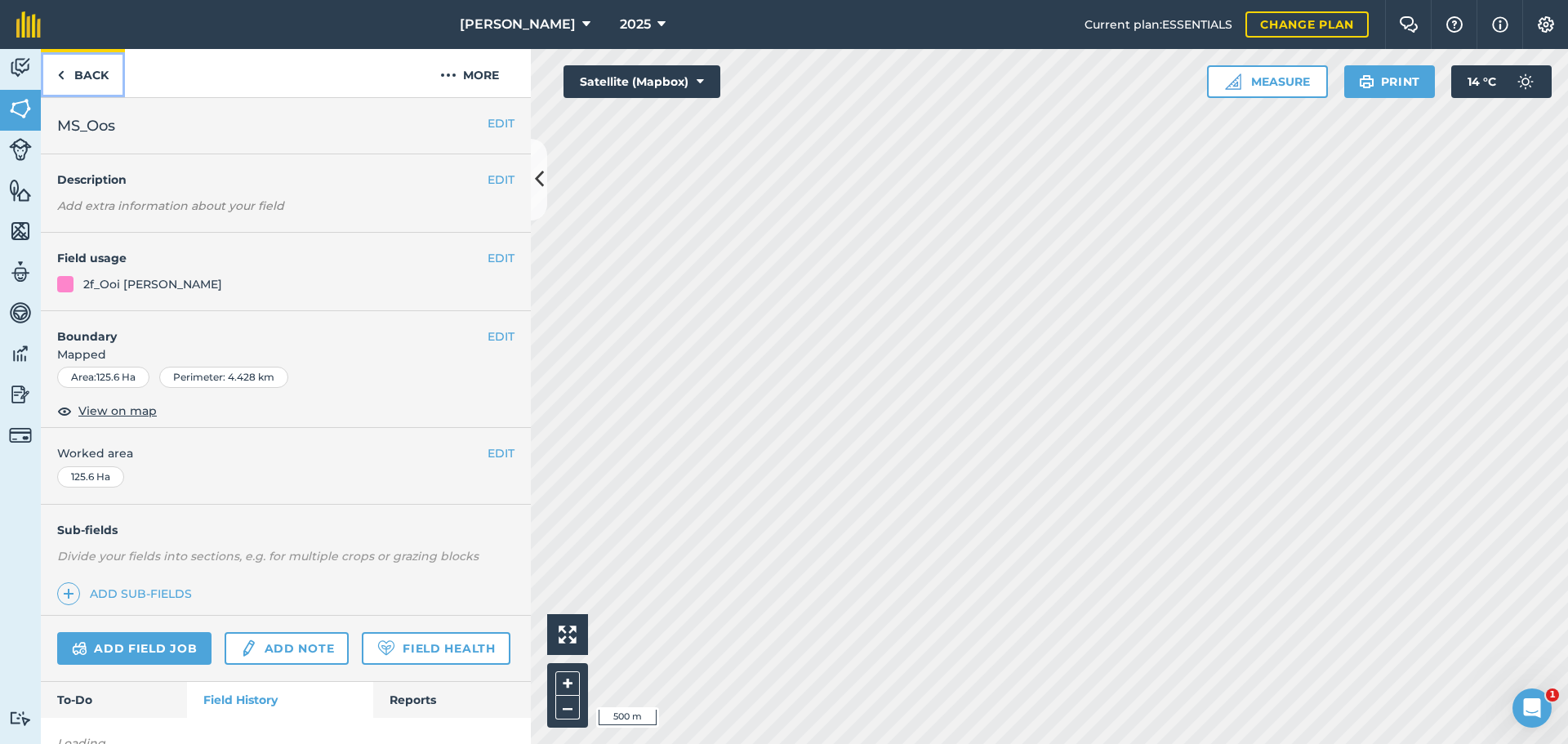
click at [68, 68] on link "Back" at bounding box center [82, 73] width 84 height 48
